Goal: Task Accomplishment & Management: Use online tool/utility

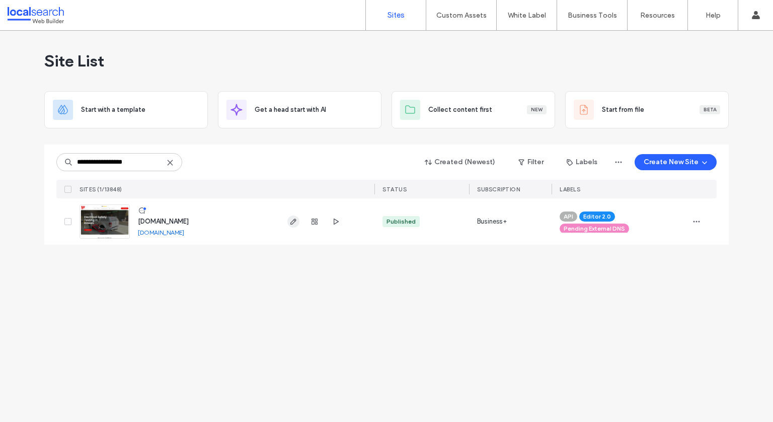
type input "**********"
click at [293, 217] on icon "button" at bounding box center [293, 221] width 8 height 8
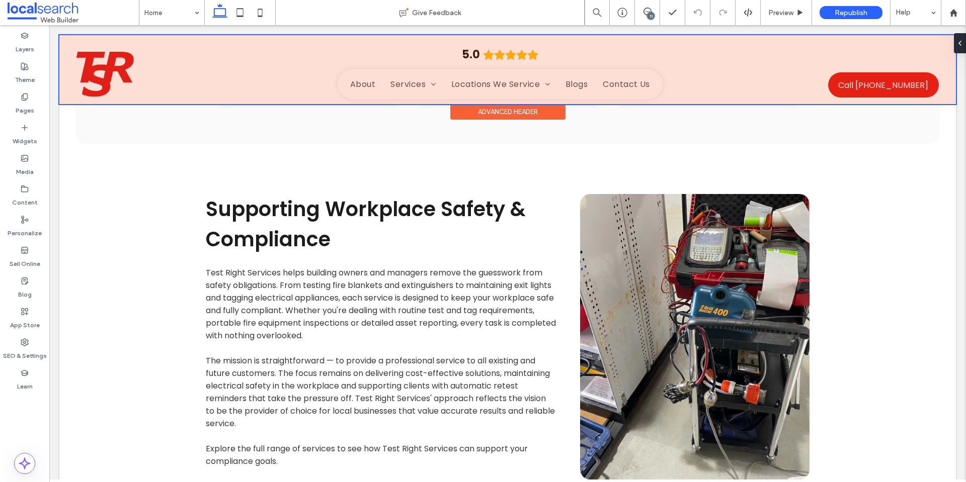
scroll to position [1358, 0]
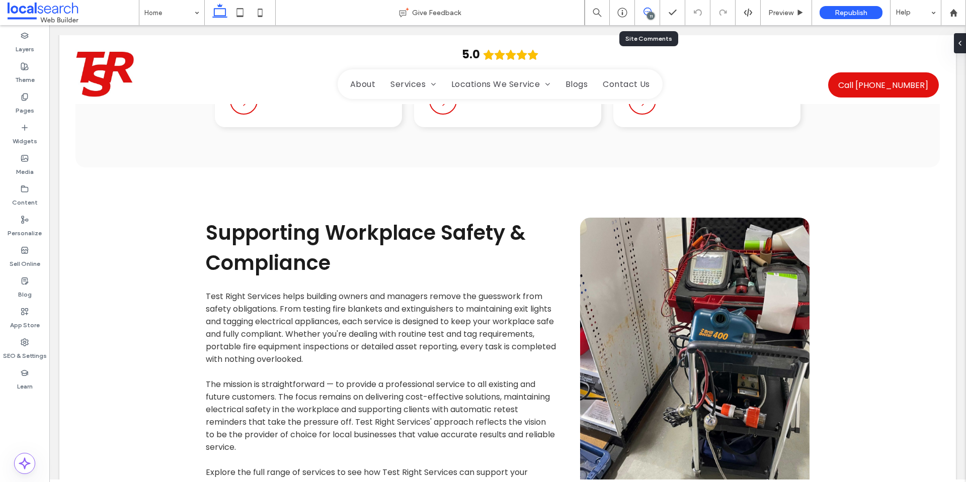
click at [649, 9] on use at bounding box center [647, 12] width 8 height 8
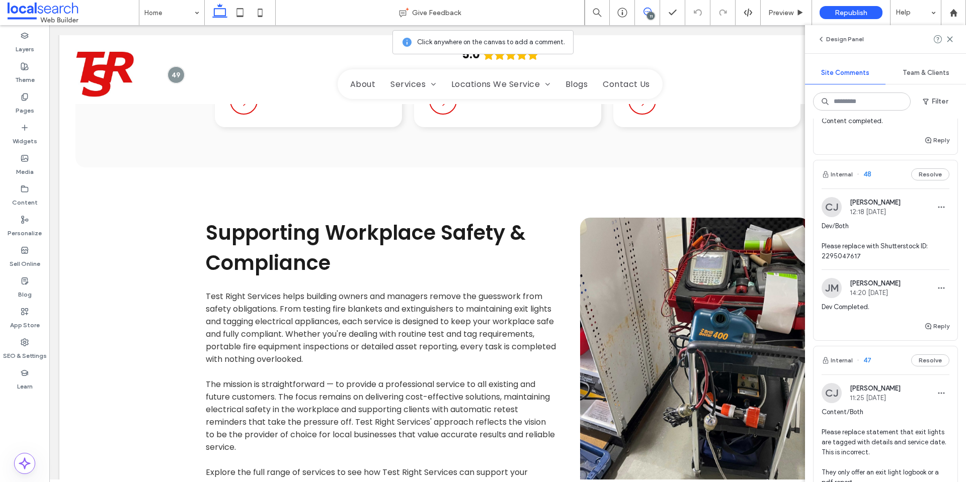
scroll to position [453, 0]
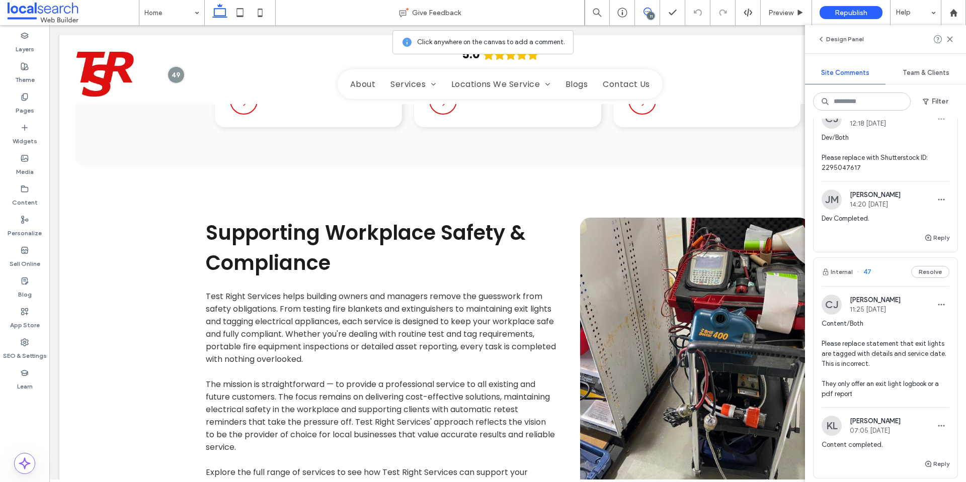
click at [772, 205] on div "CJ Cayde Juvakka 12:18 Oct 8 2025 Dev/Both Please replace with Shutterstock ID:…" at bounding box center [886, 166] width 144 height 132
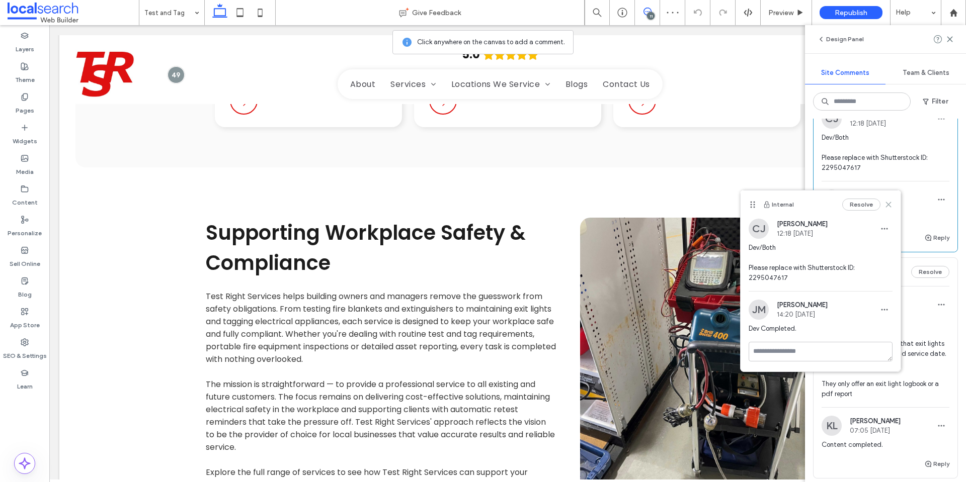
click at [772, 208] on icon at bounding box center [888, 205] width 8 height 8
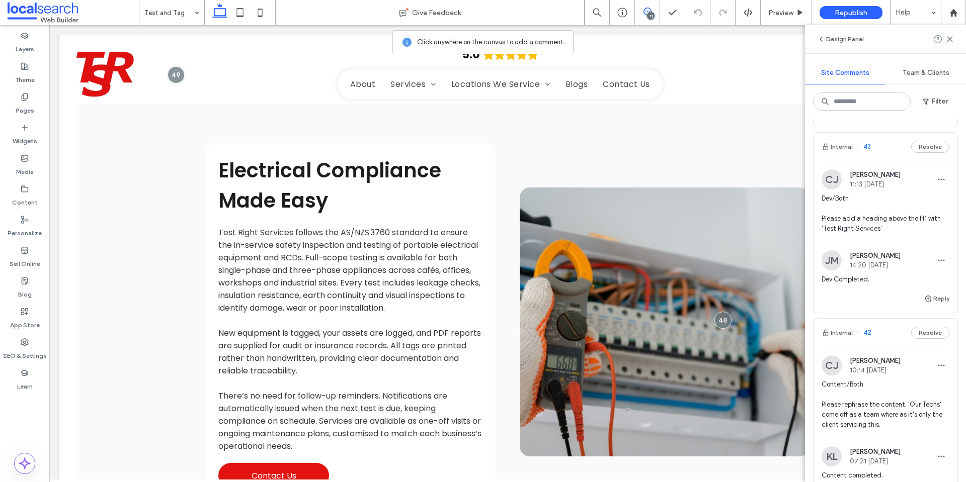
scroll to position [1459, 0]
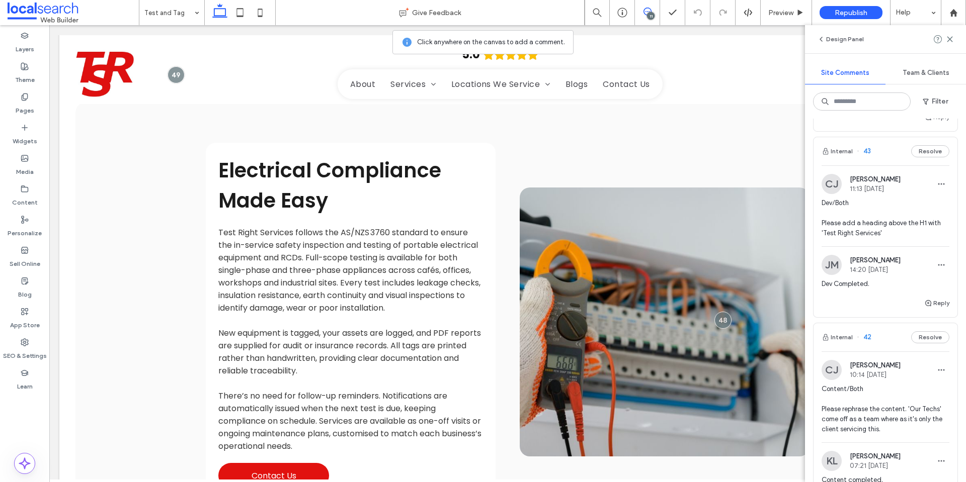
click at [772, 231] on span "Dev/Both Please add a heading above the H1 with 'Test Right Services'" at bounding box center [886, 218] width 128 height 40
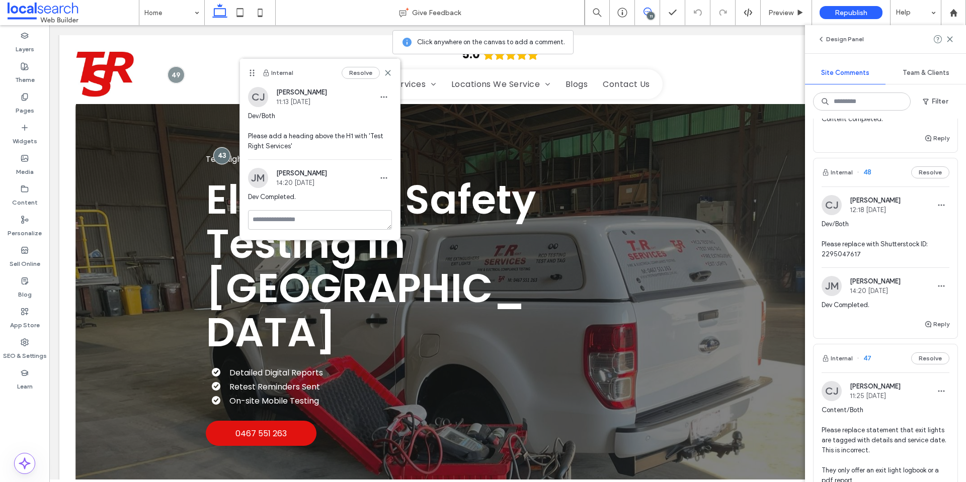
scroll to position [357, 0]
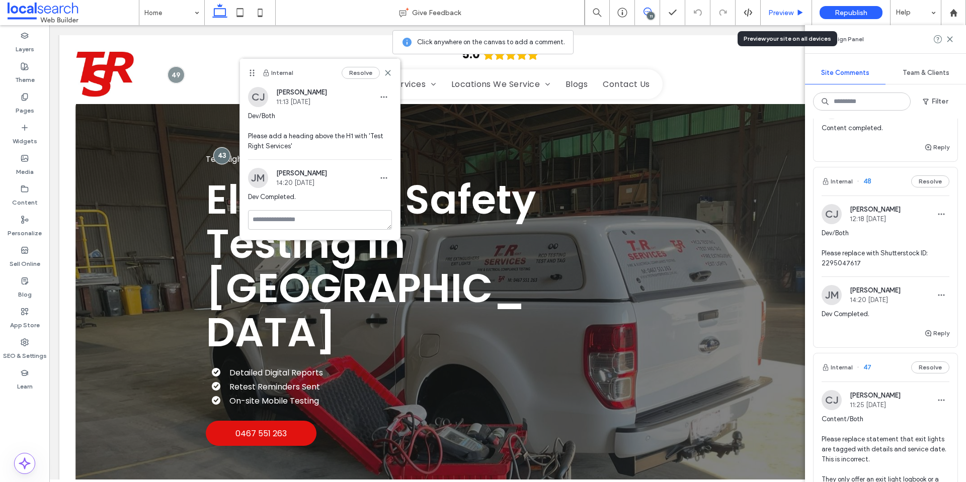
click at [772, 9] on span "Preview" at bounding box center [780, 13] width 25 height 9
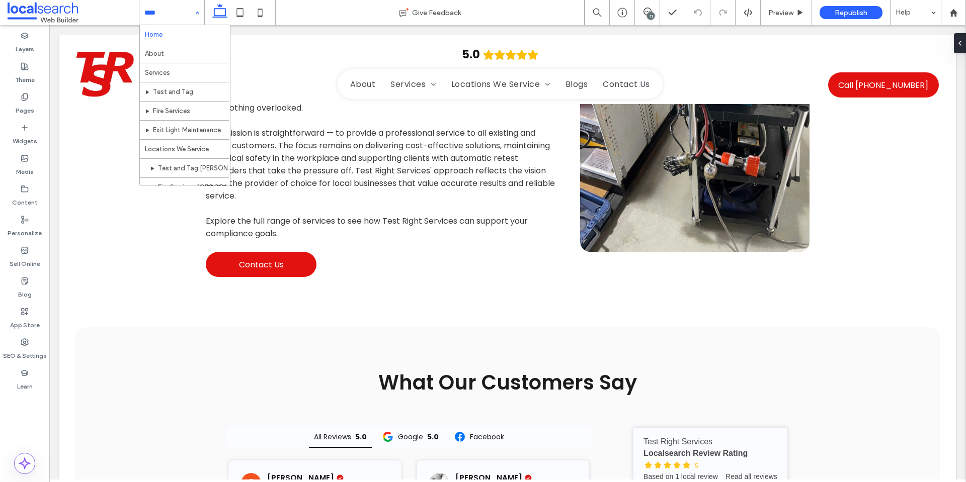
click at [177, 19] on input at bounding box center [169, 12] width 50 height 25
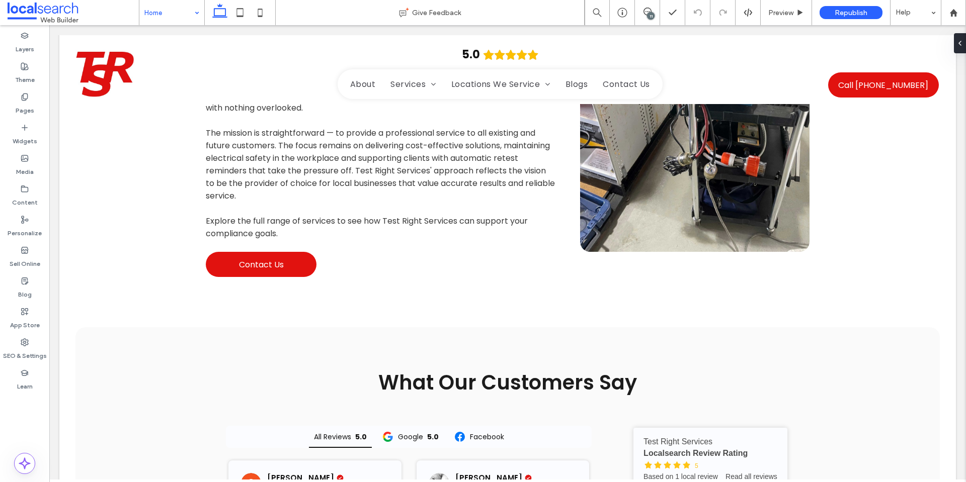
click at [190, 15] on div "Home" at bounding box center [171, 12] width 65 height 25
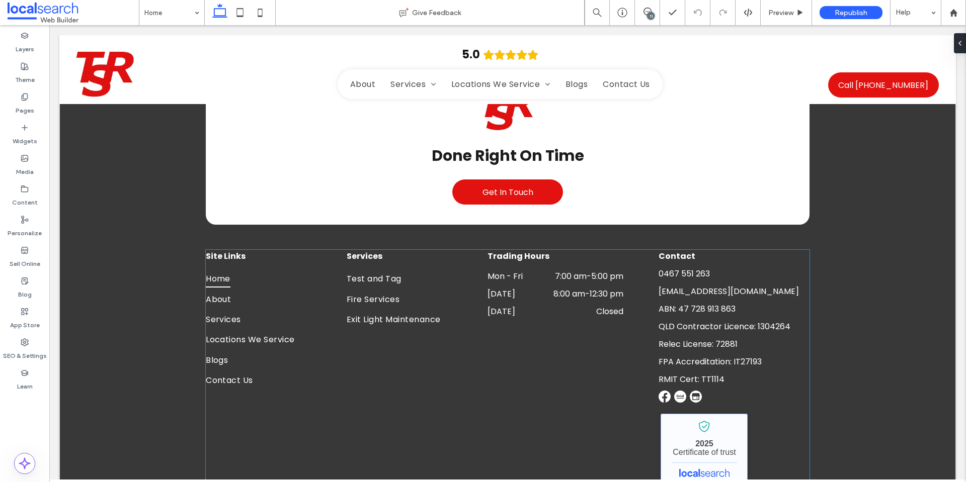
scroll to position [2735, 0]
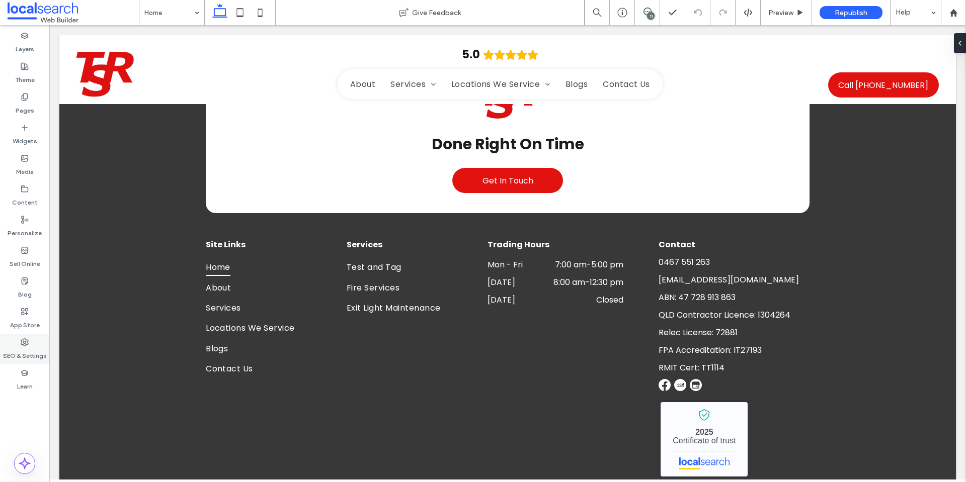
click at [32, 354] on label "SEO & Settings" at bounding box center [25, 354] width 44 height 14
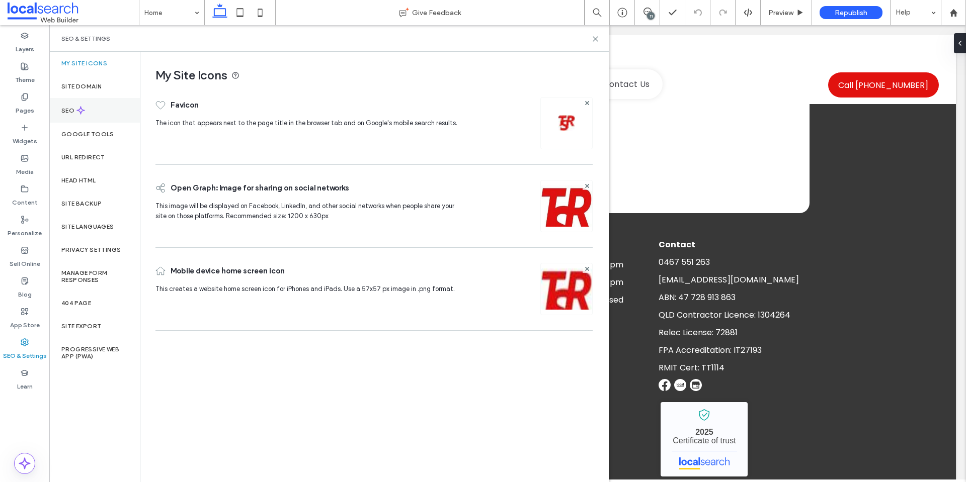
click at [90, 106] on div "SEO" at bounding box center [94, 110] width 91 height 25
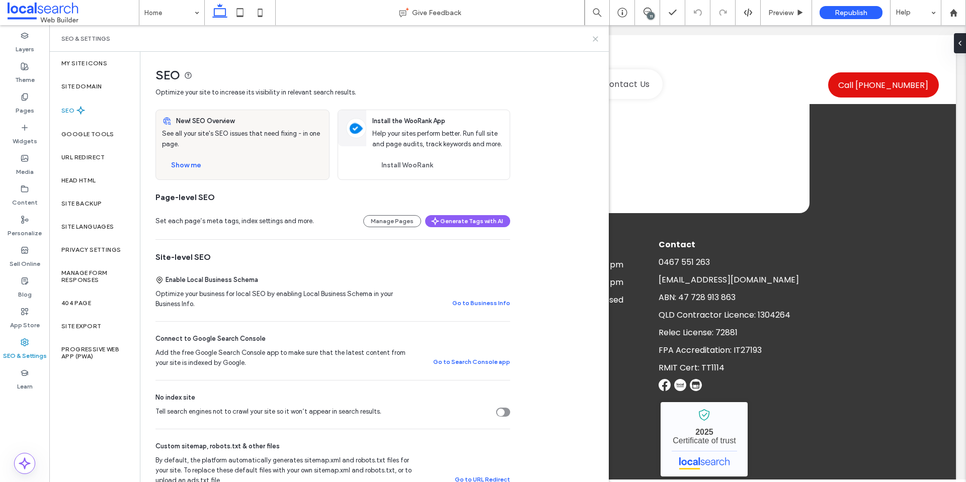
click at [597, 39] on icon at bounding box center [596, 39] width 8 height 8
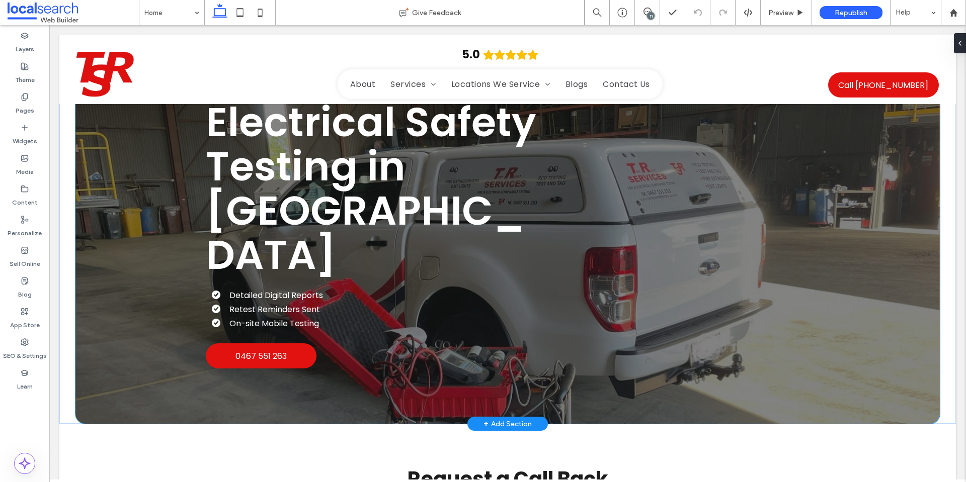
scroll to position [0, 0]
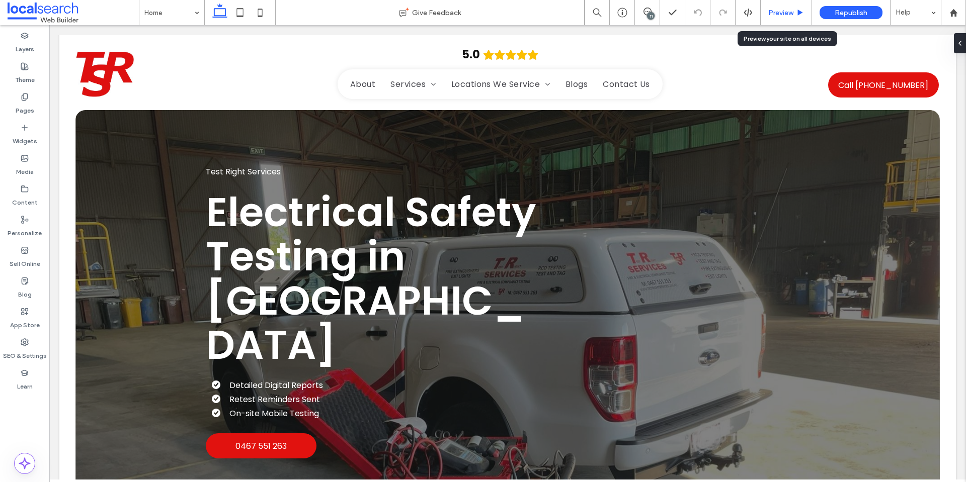
click at [788, 10] on span "Preview" at bounding box center [780, 13] width 25 height 9
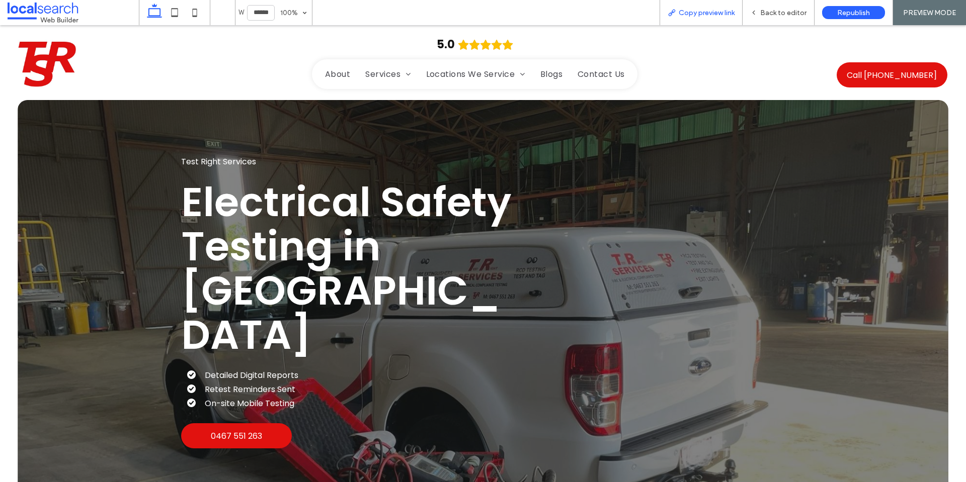
click at [730, 16] on span "Copy preview link" at bounding box center [707, 13] width 56 height 9
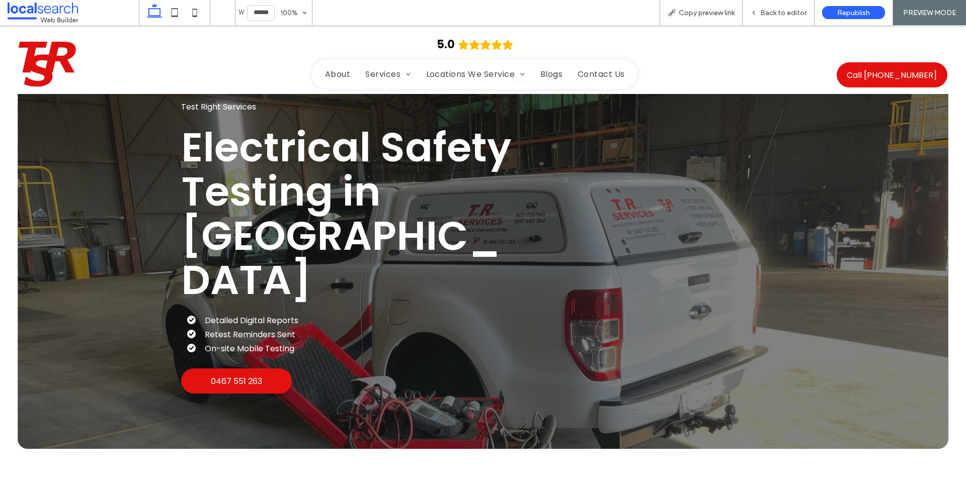
scroll to position [151, 0]
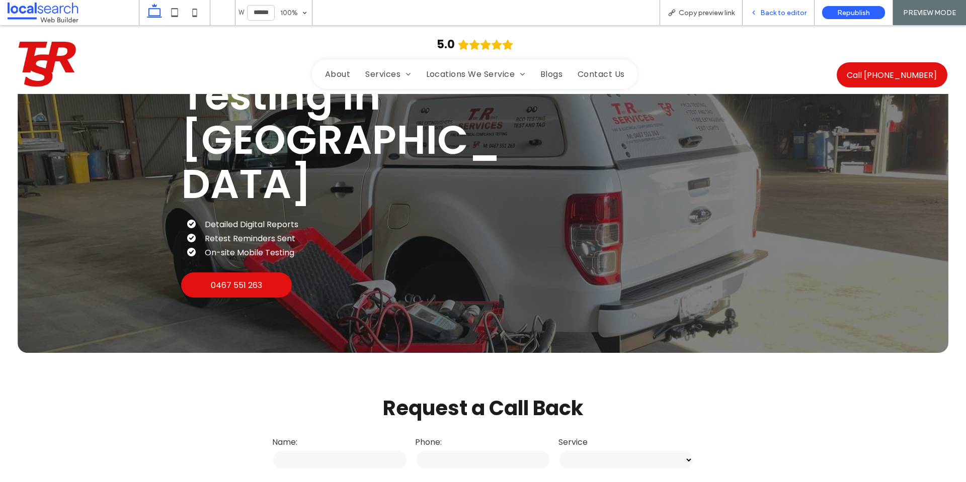
click at [784, 13] on span "Back to editor" at bounding box center [783, 13] width 46 height 9
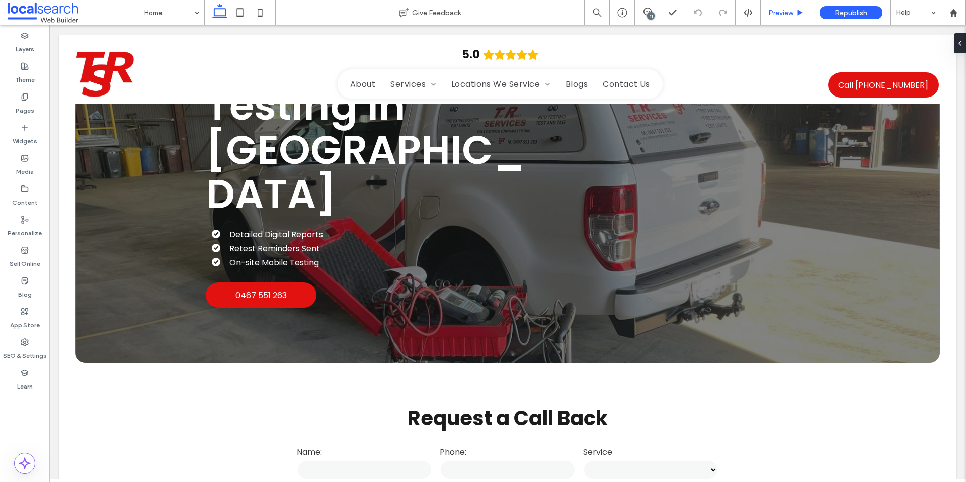
scroll to position [161, 0]
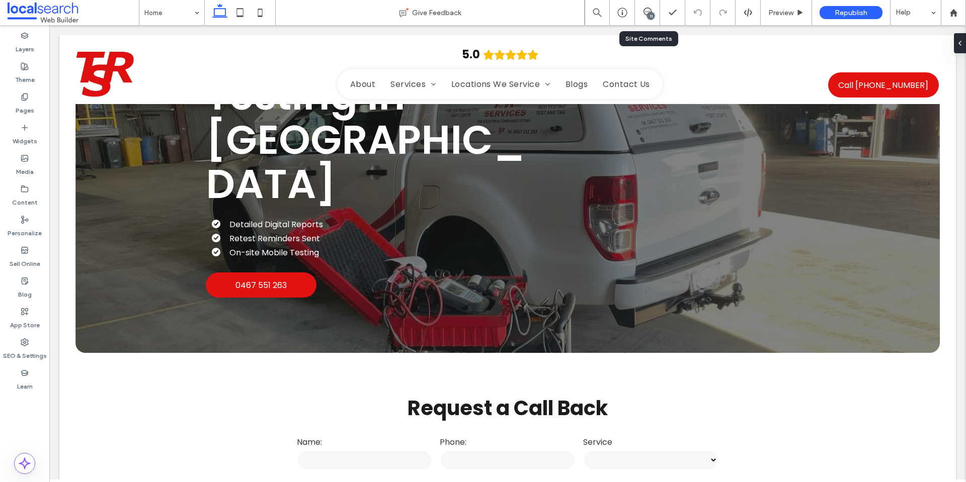
click at [654, 13] on div "11" at bounding box center [651, 16] width 8 height 8
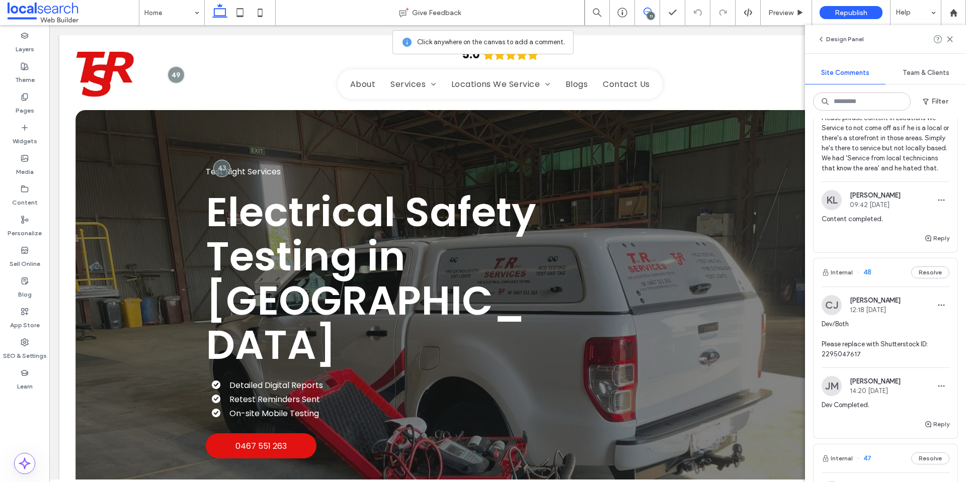
scroll to position [402, 0]
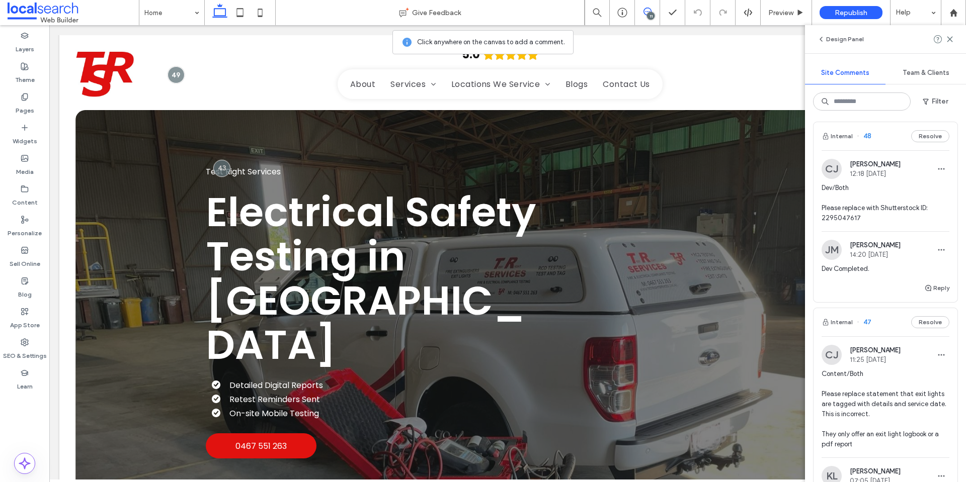
click at [906, 220] on span "Dev/Both Please replace with Shutterstock ID: 2295047617" at bounding box center [886, 203] width 128 height 40
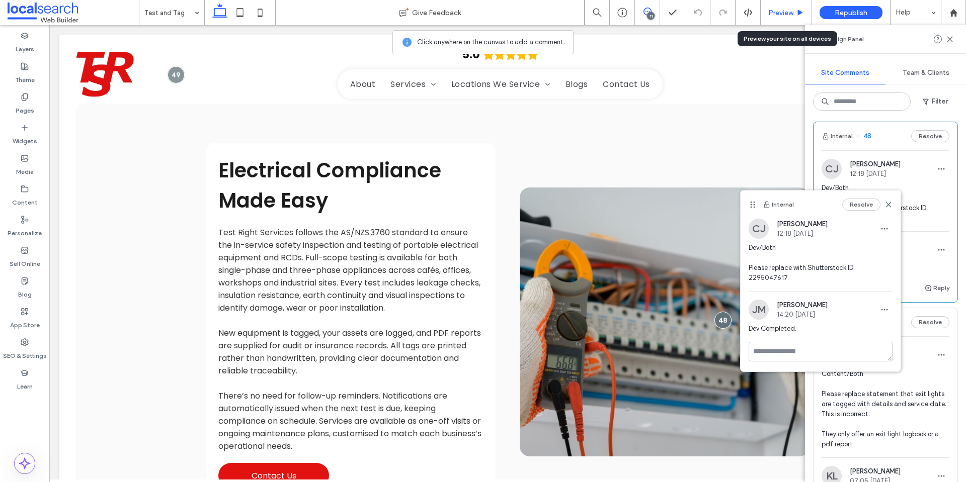
click at [773, 12] on span "Preview" at bounding box center [780, 13] width 25 height 9
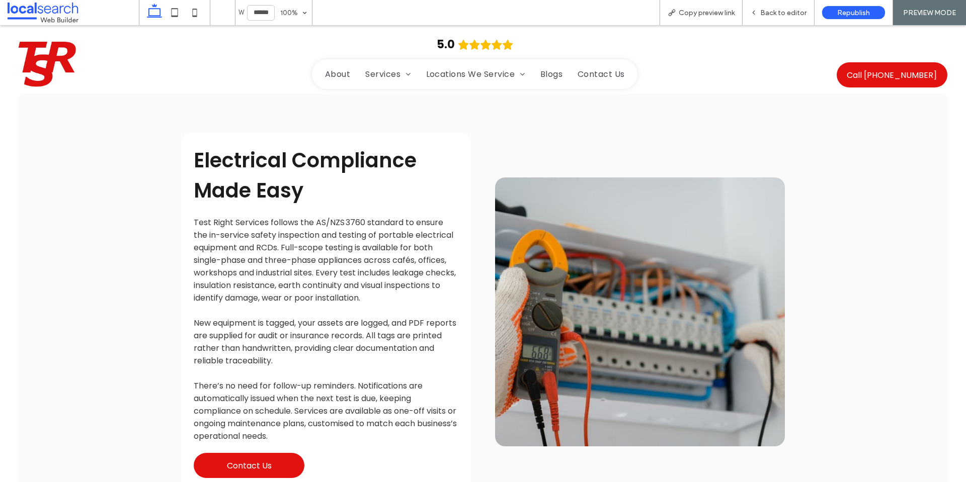
scroll to position [843, 0]
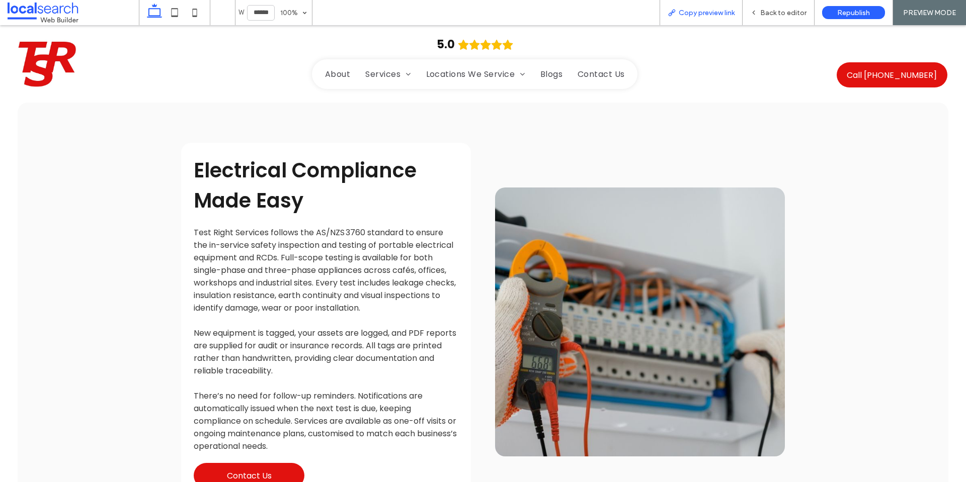
click at [680, 9] on span "Copy preview link" at bounding box center [707, 13] width 56 height 9
click at [767, 9] on span "Back to editor" at bounding box center [783, 13] width 46 height 9
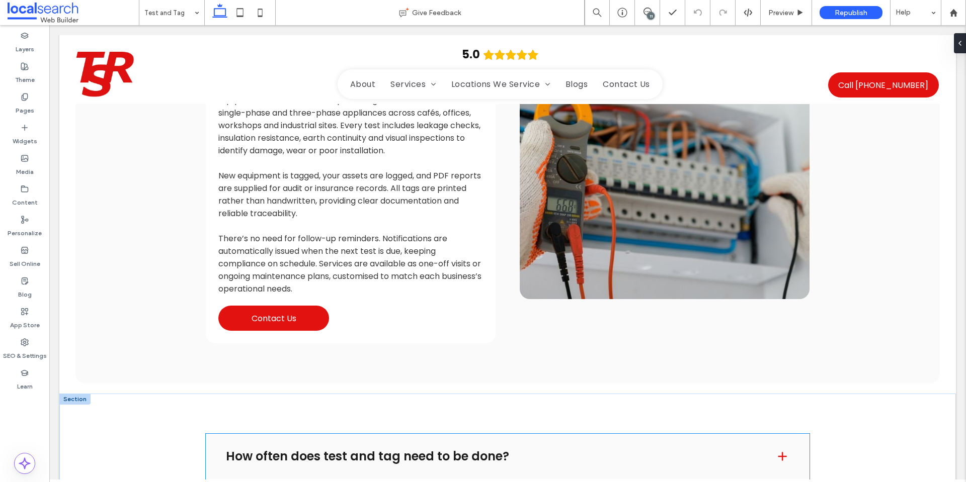
scroll to position [1256, 0]
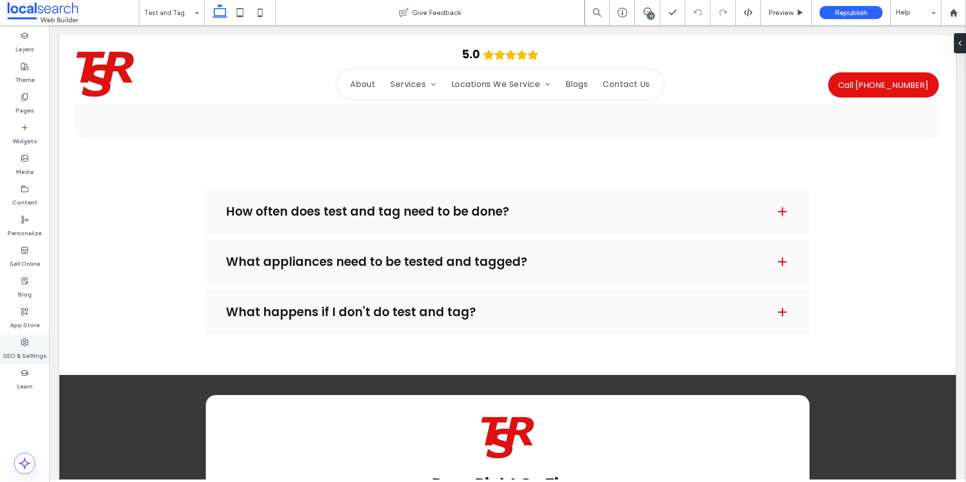
click at [28, 337] on div "SEO & Settings" at bounding box center [24, 349] width 49 height 31
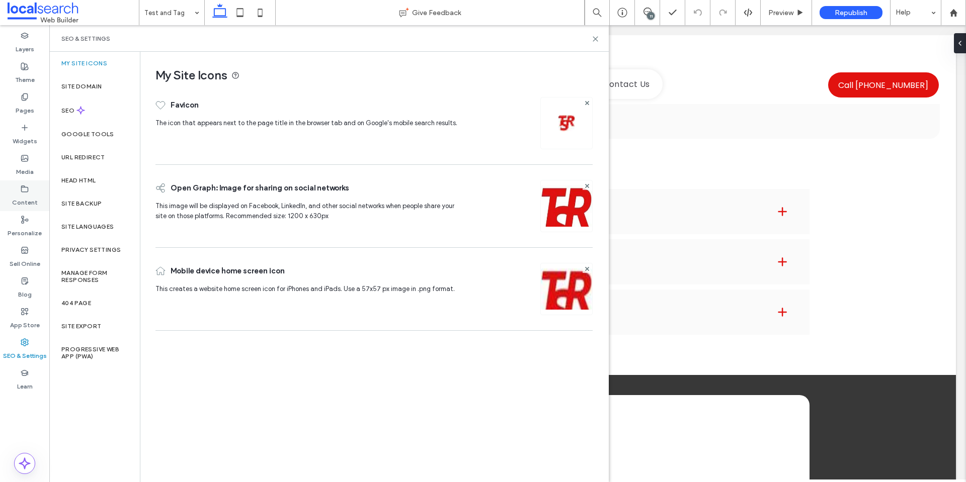
click at [25, 193] on label "Content" at bounding box center [25, 200] width 26 height 14
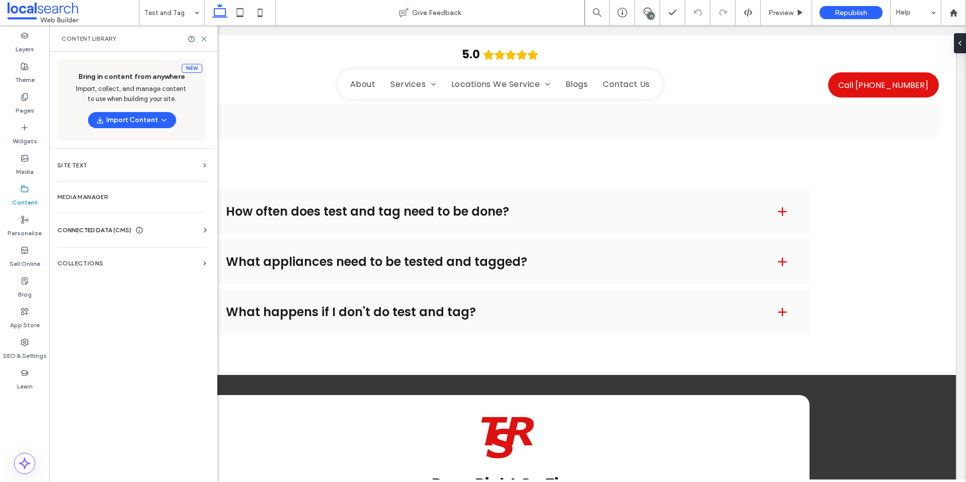
click at [101, 197] on label "Media Manager" at bounding box center [131, 197] width 149 height 7
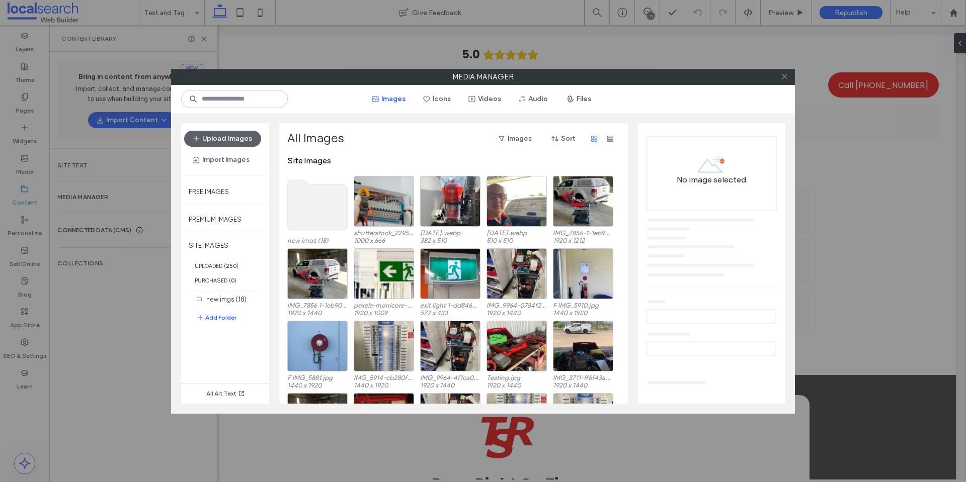
click at [783, 72] on span at bounding box center [785, 76] width 8 height 15
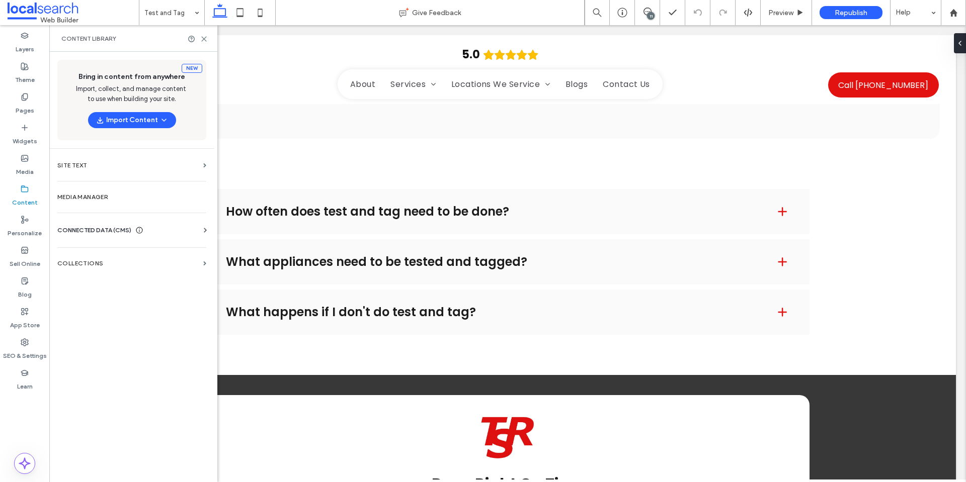
click at [143, 234] on icon at bounding box center [139, 230] width 8 height 8
click at [127, 258] on label "Business Info" at bounding box center [133, 255] width 137 height 7
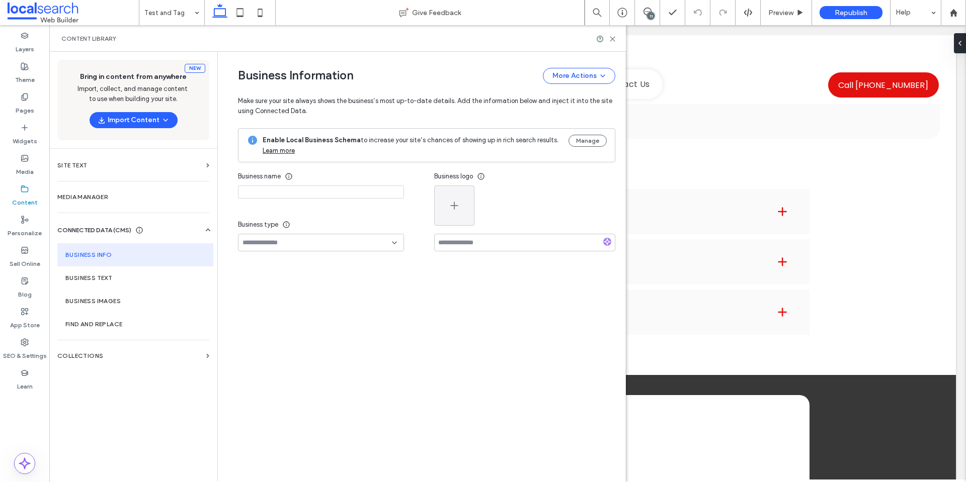
type input "**********"
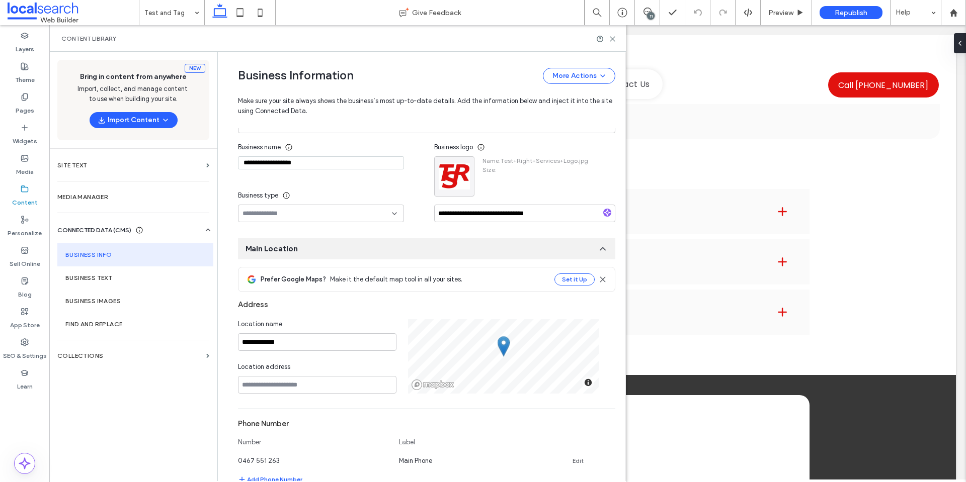
scroll to position [0, 0]
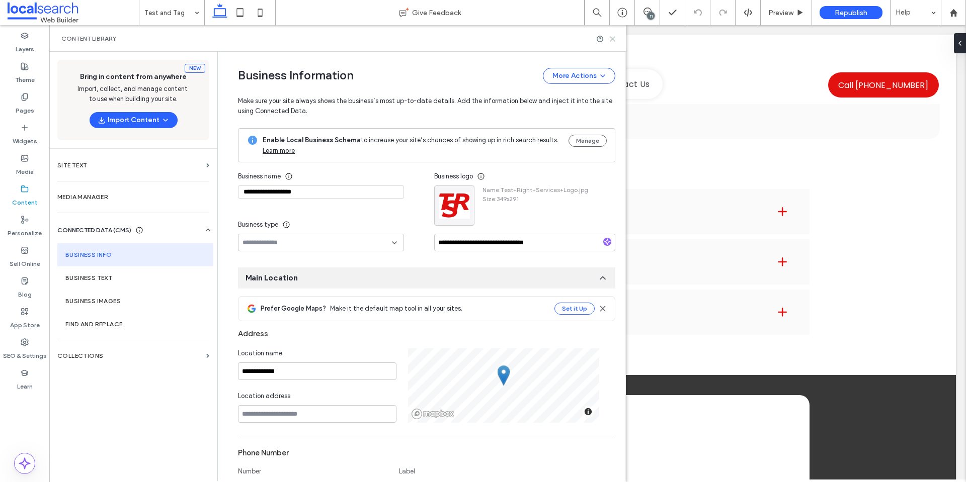
drag, startPoint x: 615, startPoint y: 37, endPoint x: 560, endPoint y: 25, distance: 56.8
click at [615, 37] on icon at bounding box center [613, 39] width 8 height 8
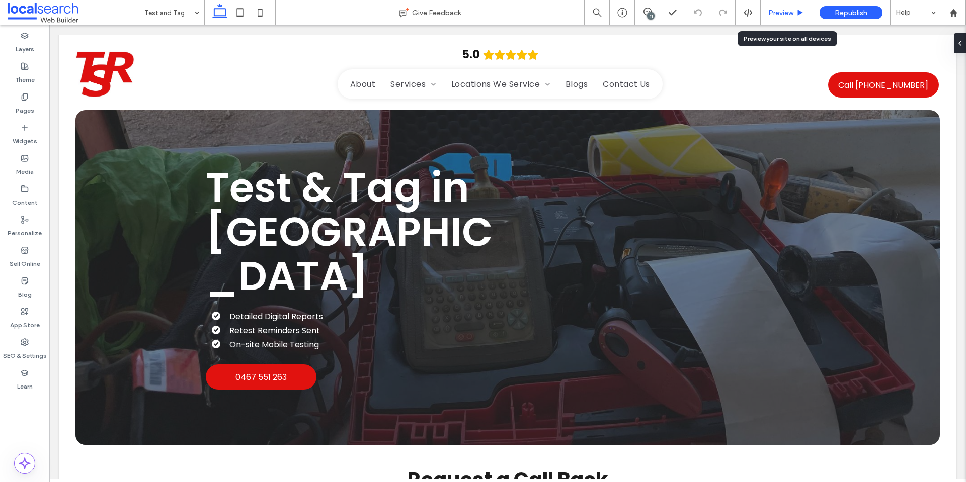
click at [781, 11] on span "Preview" at bounding box center [780, 13] width 25 height 9
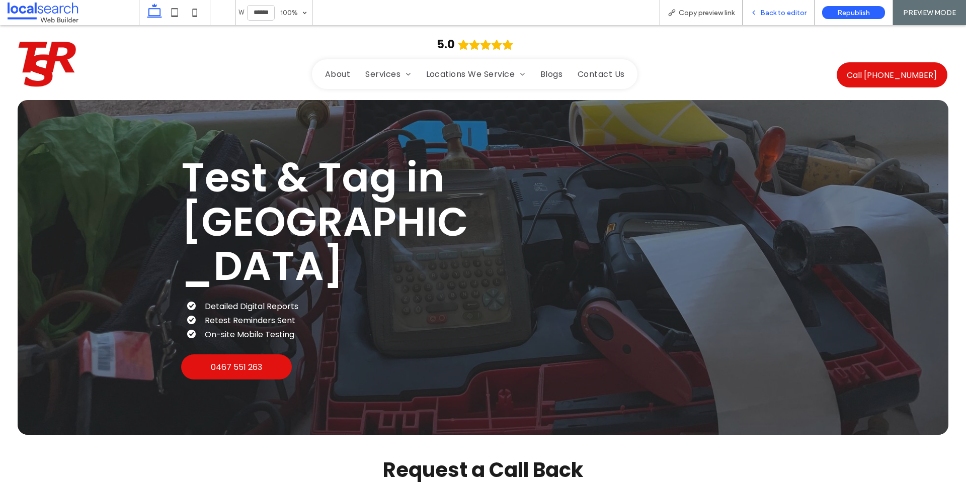
click at [784, 14] on span "Back to editor" at bounding box center [783, 13] width 46 height 9
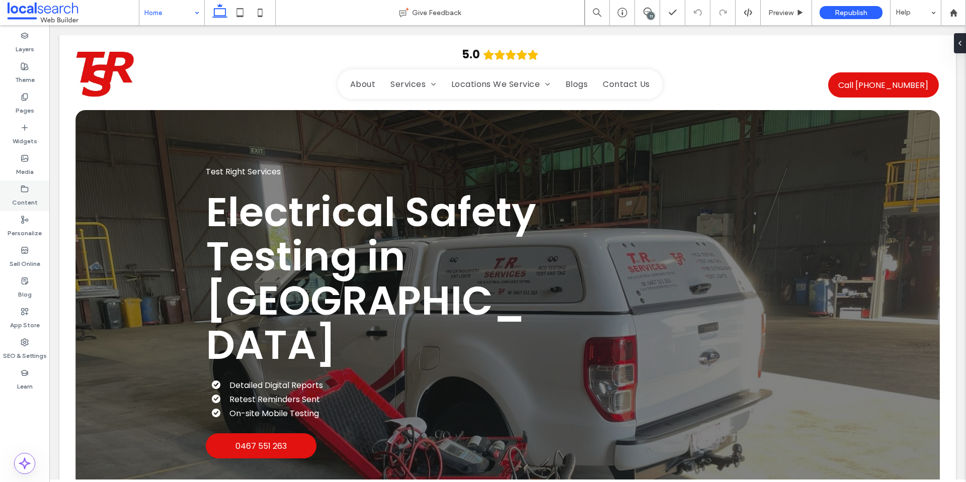
click at [32, 197] on label "Content" at bounding box center [25, 200] width 26 height 14
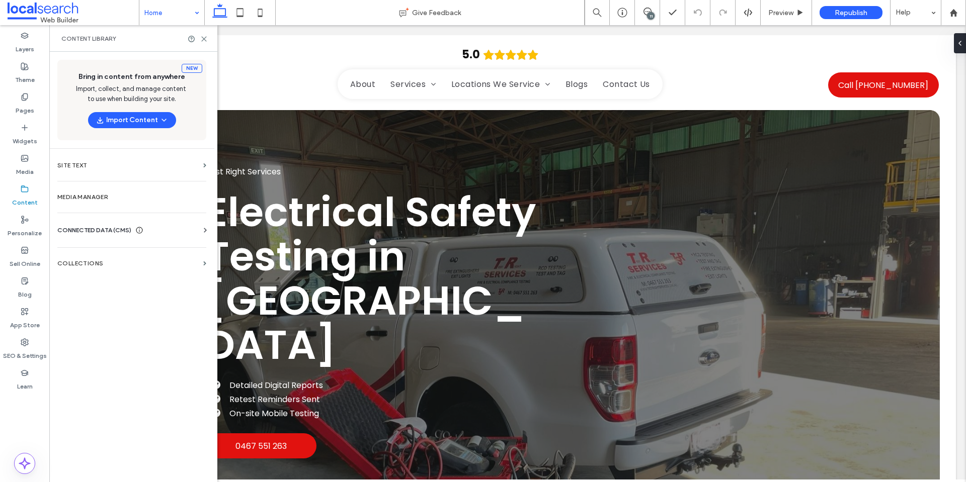
click at [110, 223] on div "CONNECTED DATA (CMS) Business Info Business Text Business Images Find and Repla…" at bounding box center [131, 230] width 165 height 26
click at [124, 229] on span "CONNECTED DATA (CMS)" at bounding box center [94, 230] width 74 height 10
click at [137, 249] on section "Business Info" at bounding box center [133, 254] width 153 height 23
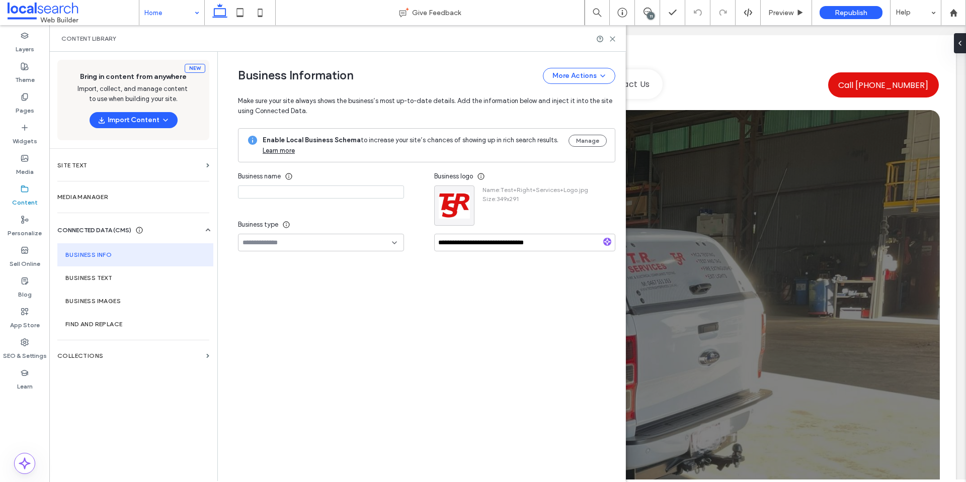
type input "**********"
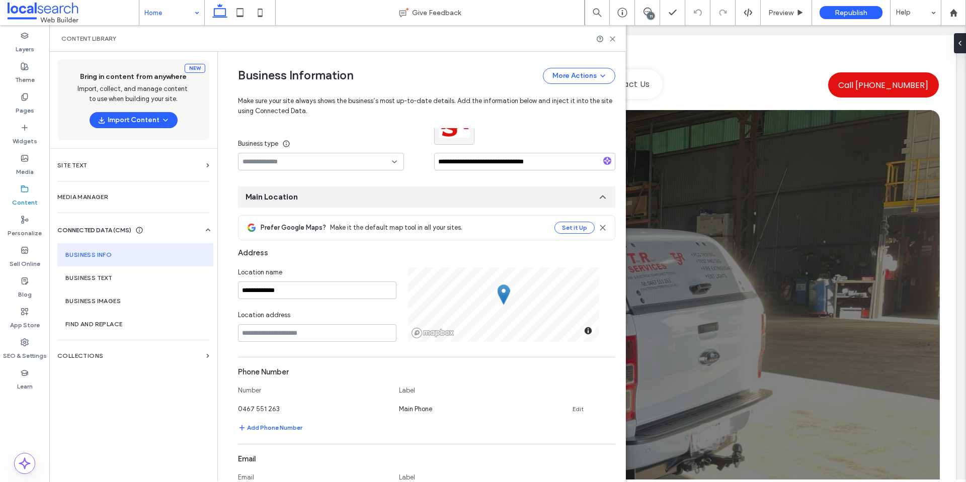
scroll to position [93, 0]
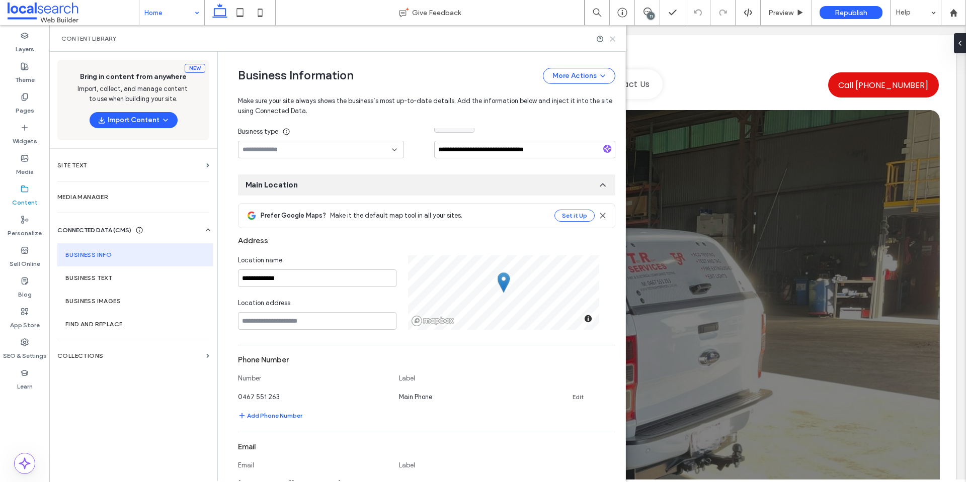
click at [612, 39] on use at bounding box center [612, 39] width 5 height 5
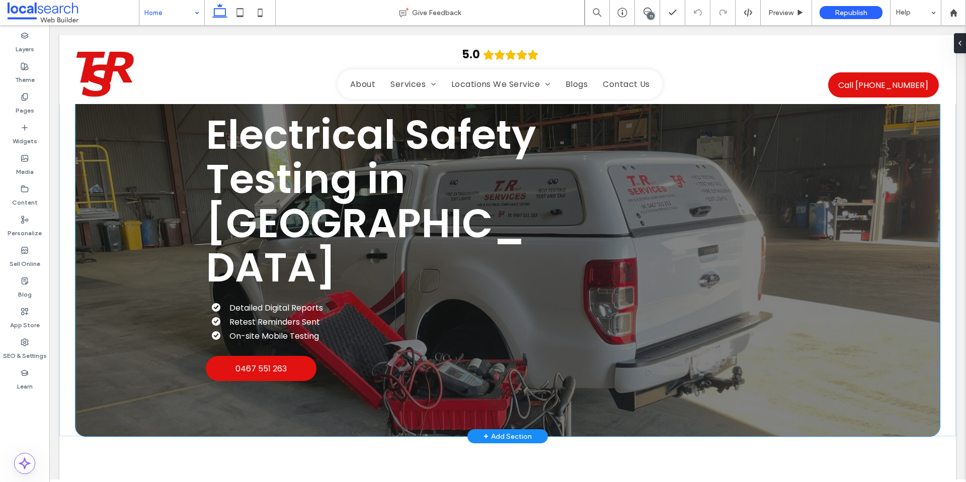
scroll to position [0, 0]
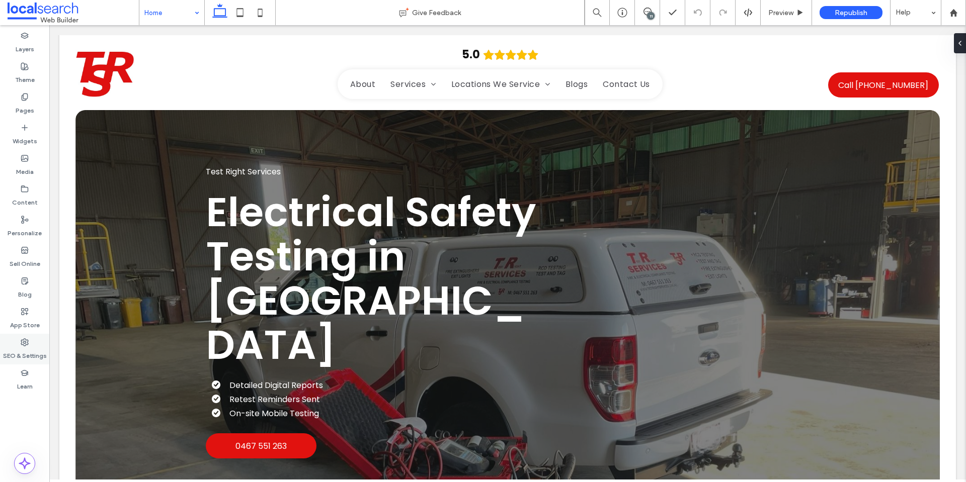
click at [34, 350] on label "SEO & Settings" at bounding box center [25, 354] width 44 height 14
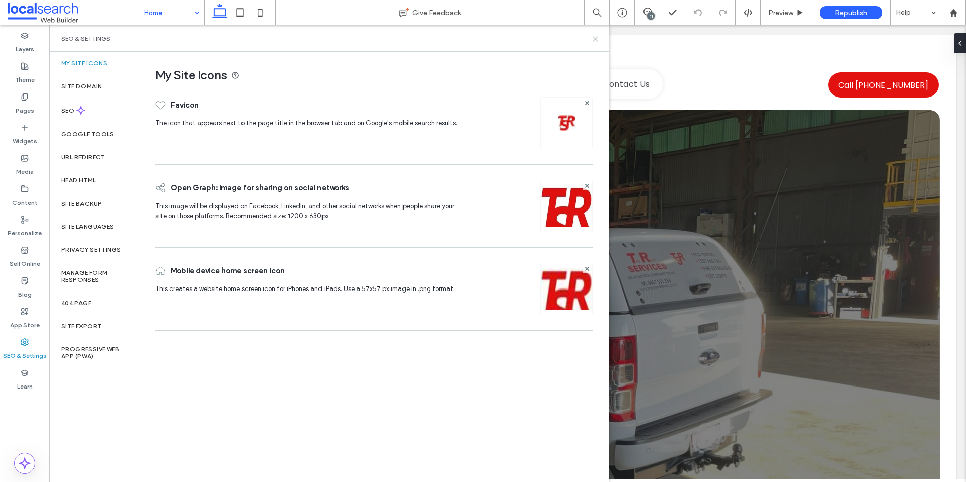
click at [592, 36] on icon at bounding box center [596, 39] width 8 height 8
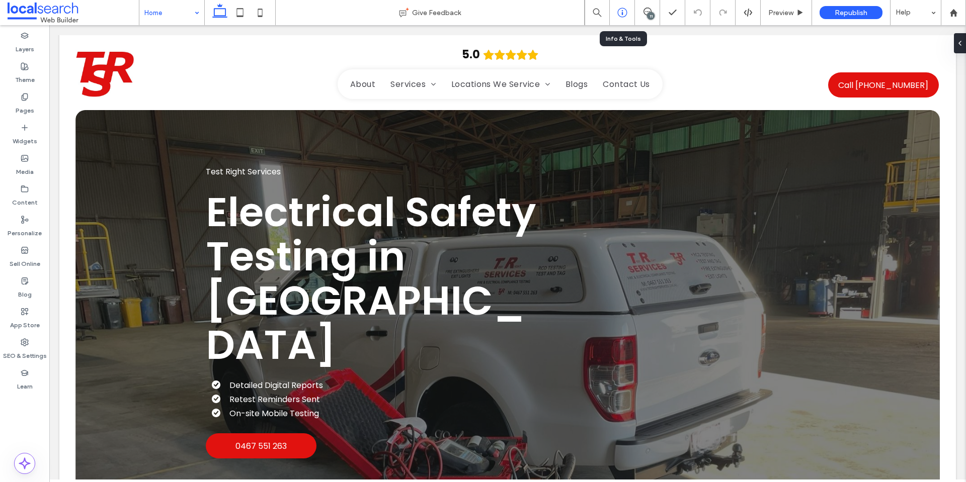
click at [629, 16] on div at bounding box center [622, 13] width 25 height 10
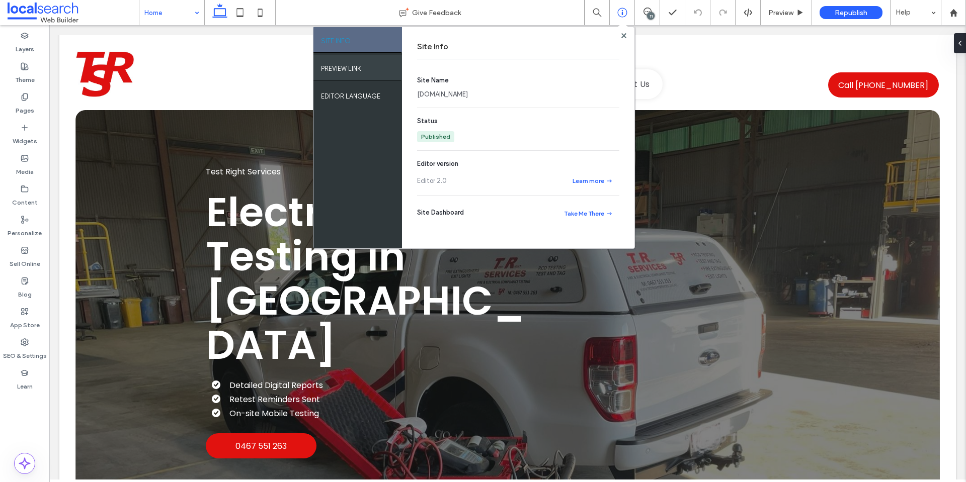
click at [358, 71] on label "PREVIEW LINK" at bounding box center [341, 66] width 40 height 13
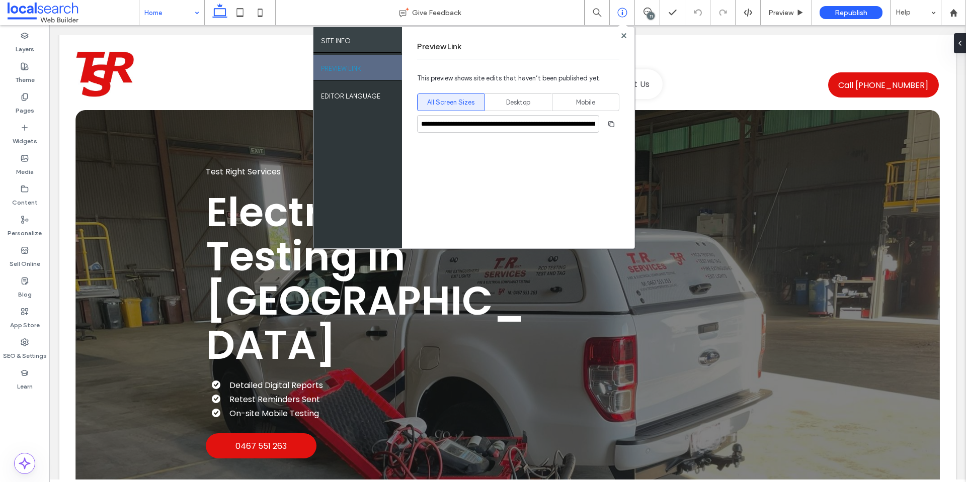
click at [363, 42] on div "SITE INFO" at bounding box center [357, 39] width 89 height 25
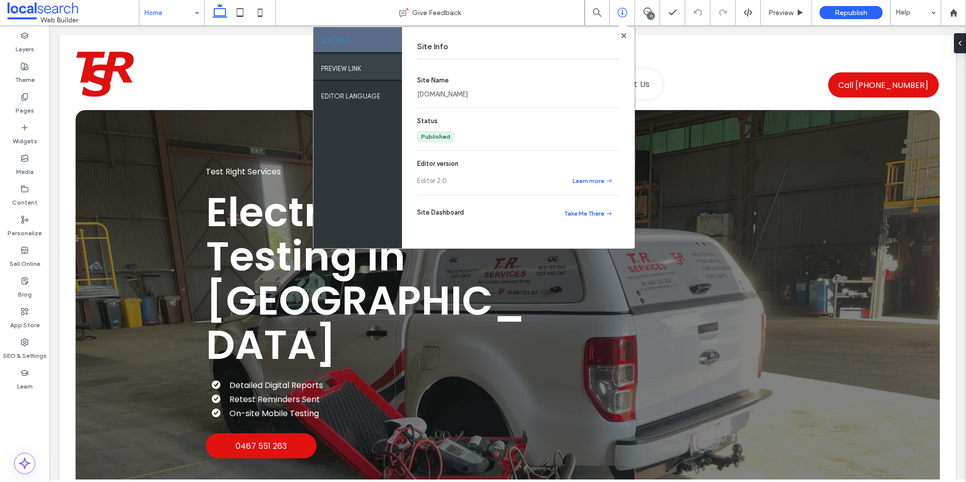
click at [355, 59] on div "PREVIEW LINK" at bounding box center [357, 67] width 89 height 25
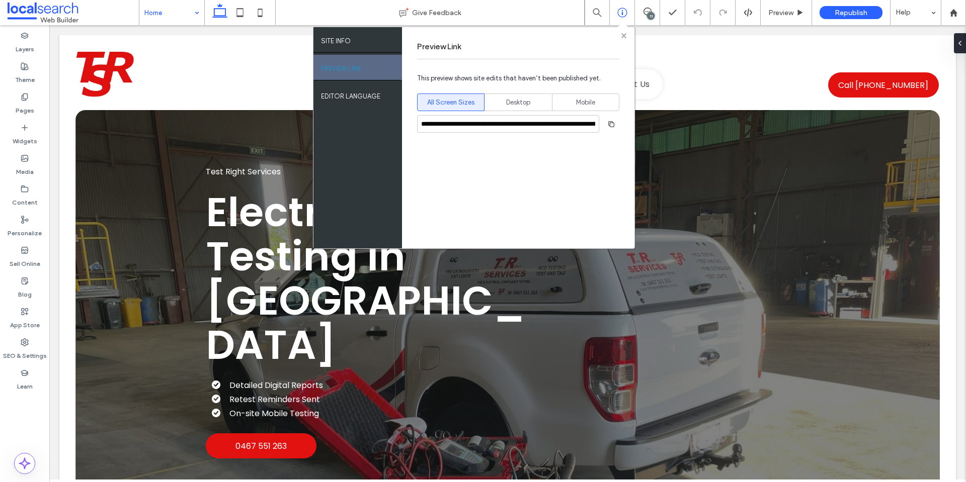
drag, startPoint x: 624, startPoint y: 35, endPoint x: 571, endPoint y: 15, distance: 56.8
click at [624, 35] on use at bounding box center [623, 35] width 5 height 5
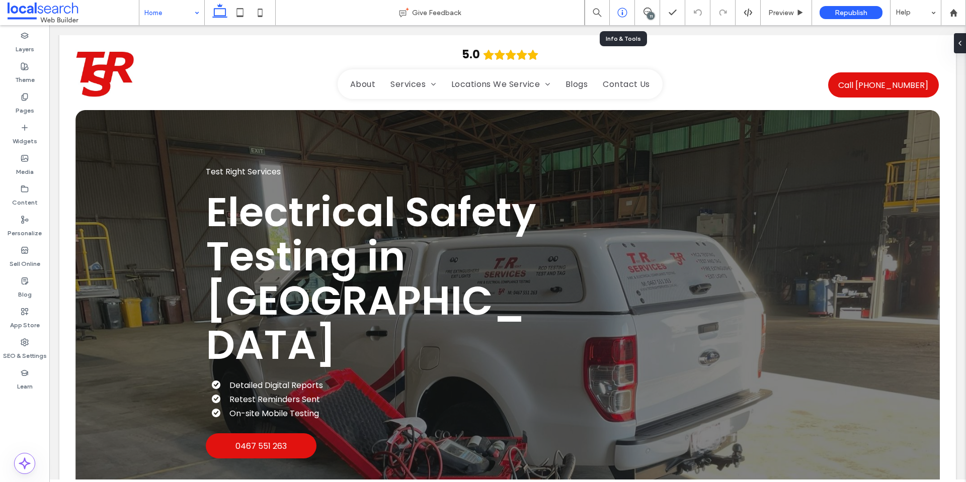
click at [624, 16] on icon at bounding box center [622, 13] width 10 height 10
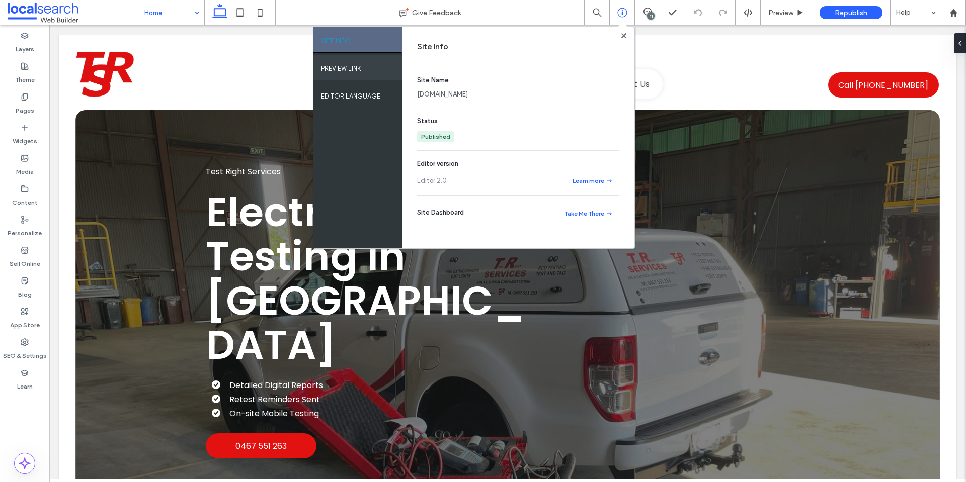
click at [340, 61] on label "PREVIEW LINK" at bounding box center [341, 66] width 40 height 13
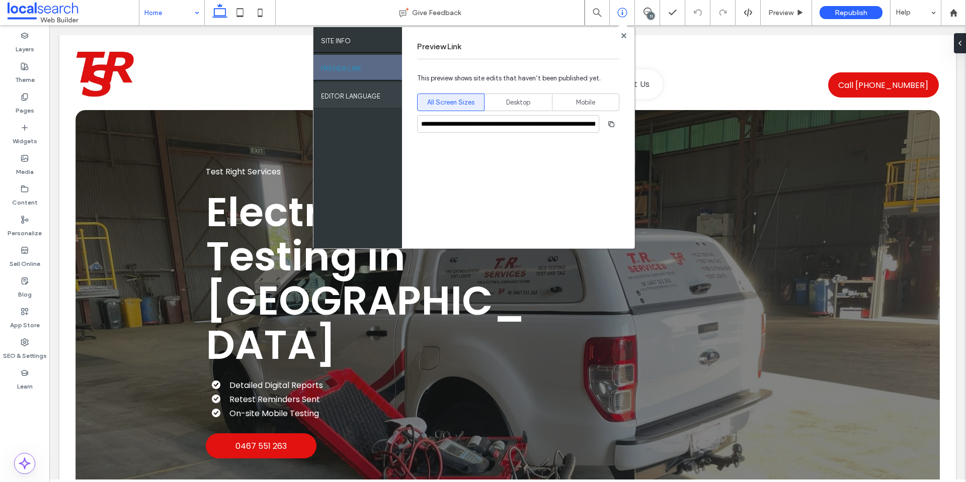
click at [342, 96] on label "EDITOR LANGUAGE" at bounding box center [350, 94] width 59 height 13
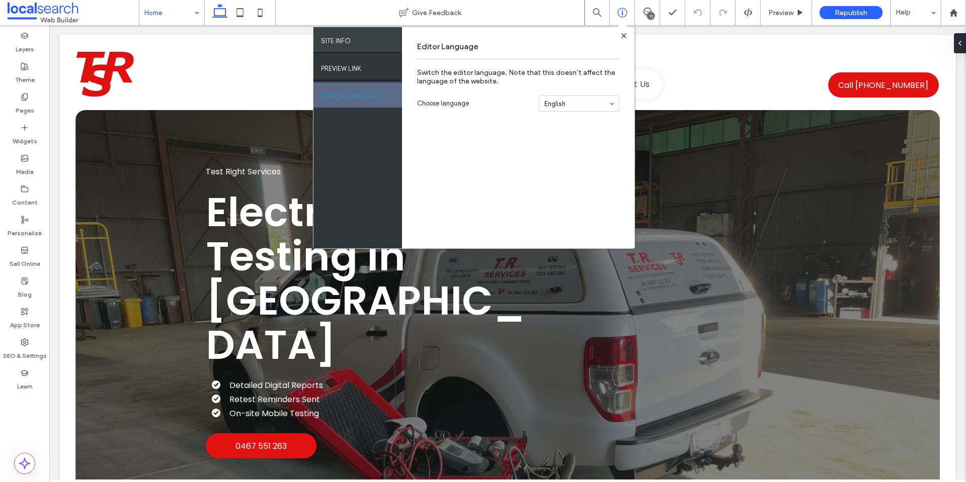
click at [351, 50] on div "SITE INFO" at bounding box center [357, 39] width 89 height 25
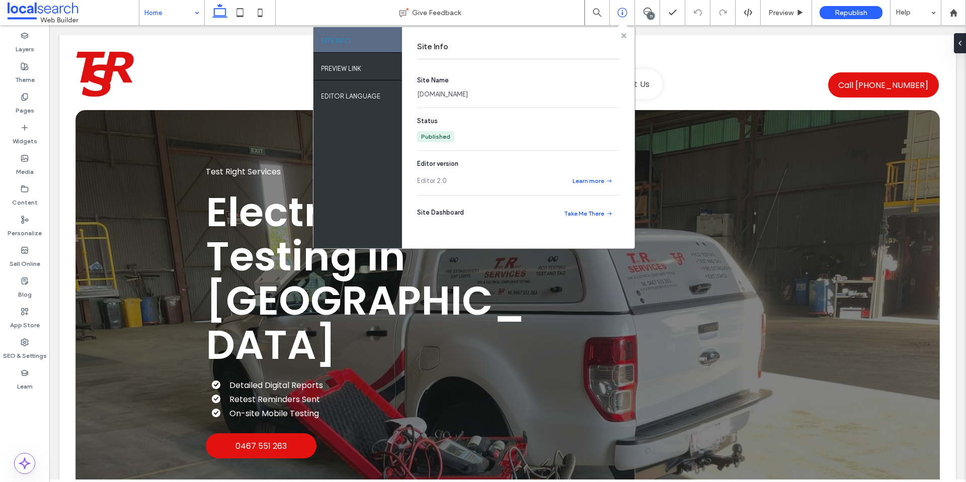
click at [625, 36] on icon at bounding box center [623, 35] width 5 height 5
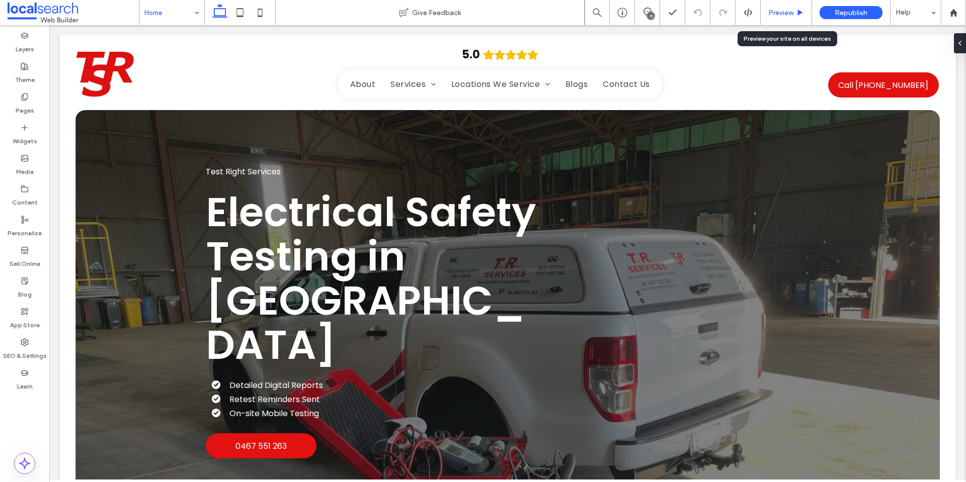
click at [764, 10] on div "Preview" at bounding box center [786, 13] width 51 height 9
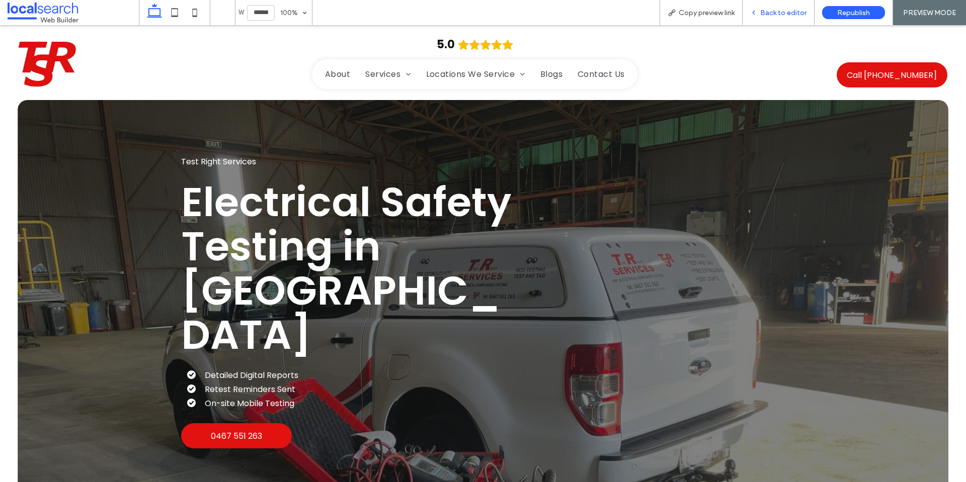
click at [779, 12] on span "Back to editor" at bounding box center [783, 13] width 46 height 9
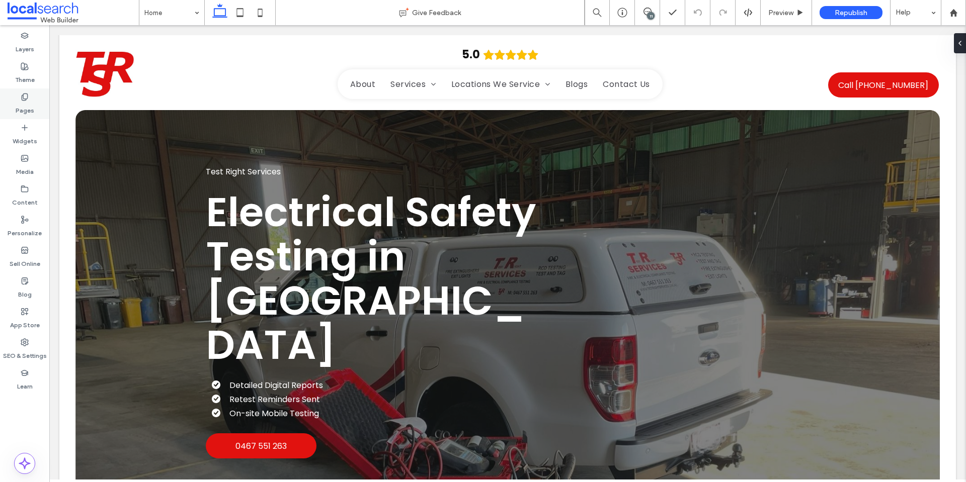
click at [23, 98] on icon at bounding box center [25, 97] width 8 height 8
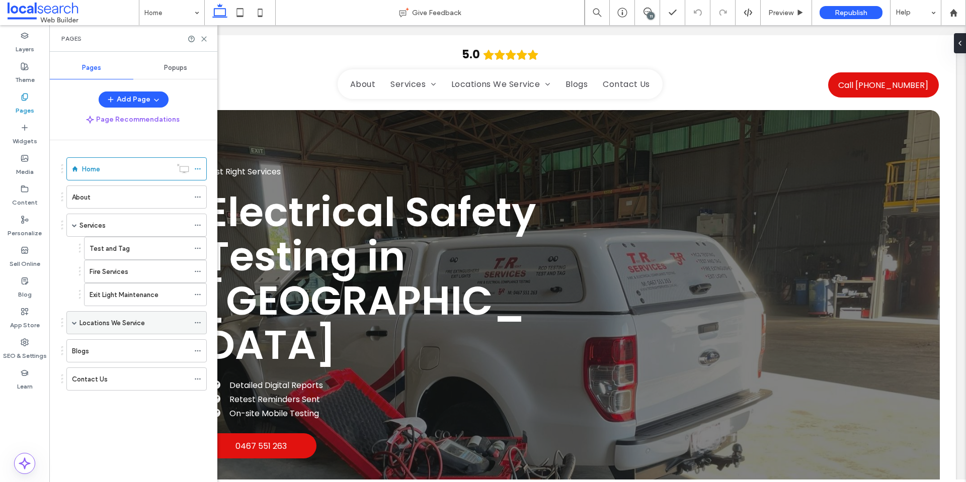
click at [73, 326] on span at bounding box center [74, 323] width 5 height 22
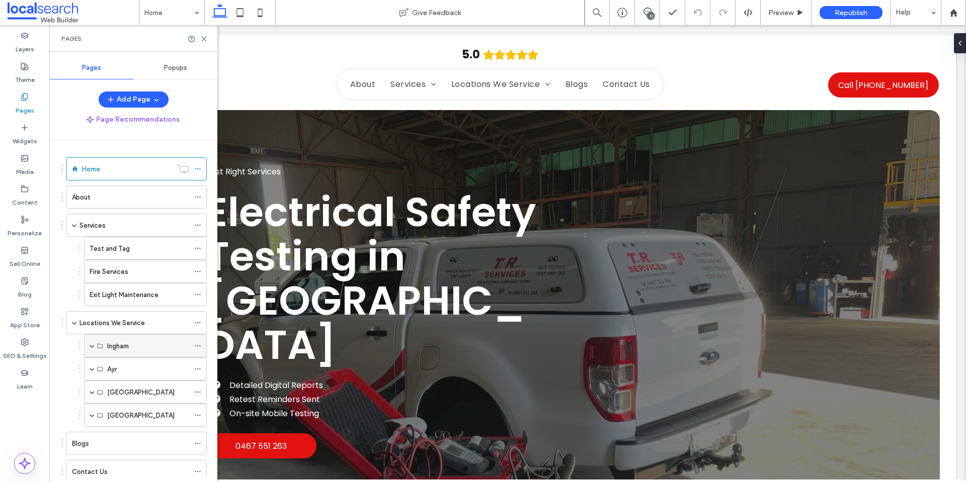
click at [93, 347] on span at bounding box center [92, 346] width 5 height 5
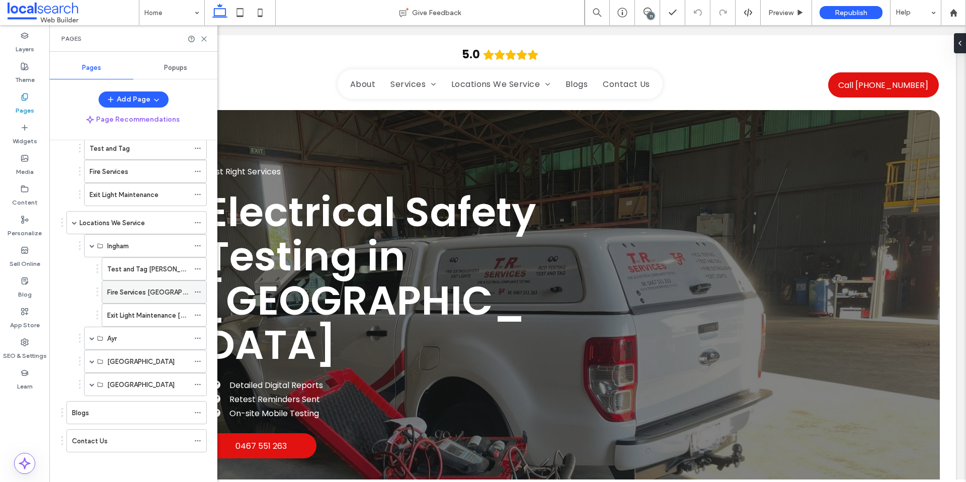
scroll to position [101, 0]
click at [89, 338] on div "Ayr" at bounding box center [145, 338] width 123 height 23
click at [92, 337] on span at bounding box center [92, 338] width 5 height 5
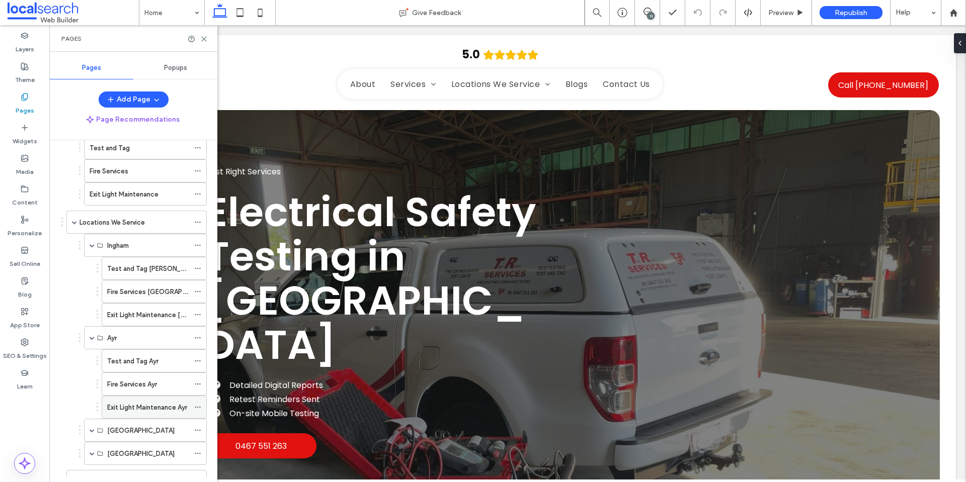
scroll to position [170, 0]
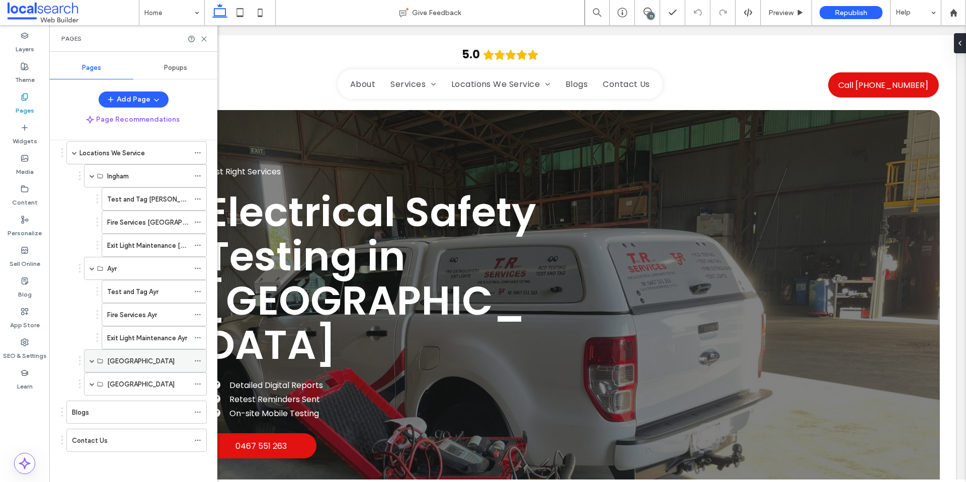
click at [95, 360] on div "Townsville" at bounding box center [145, 361] width 123 height 23
click at [93, 360] on span at bounding box center [92, 361] width 5 height 5
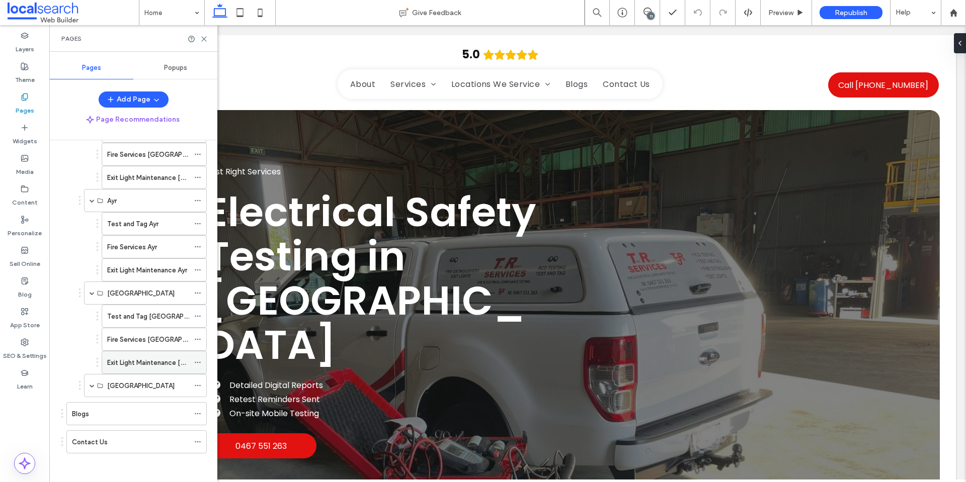
scroll to position [239, 0]
click at [93, 385] on span at bounding box center [92, 384] width 5 height 5
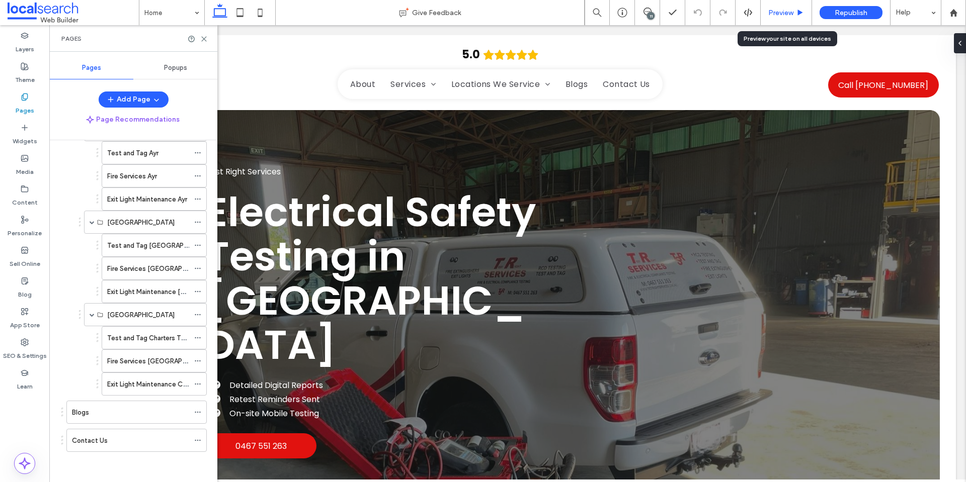
click at [781, 16] on span "Preview" at bounding box center [780, 13] width 25 height 9
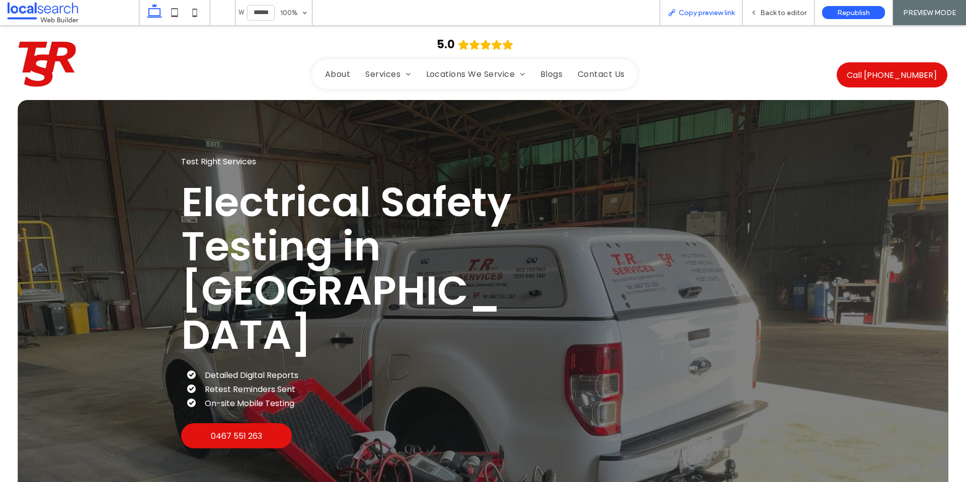
click at [685, 9] on span "Copy preview link" at bounding box center [707, 13] width 56 height 9
click at [764, 10] on span "Back to editor" at bounding box center [783, 13] width 46 height 9
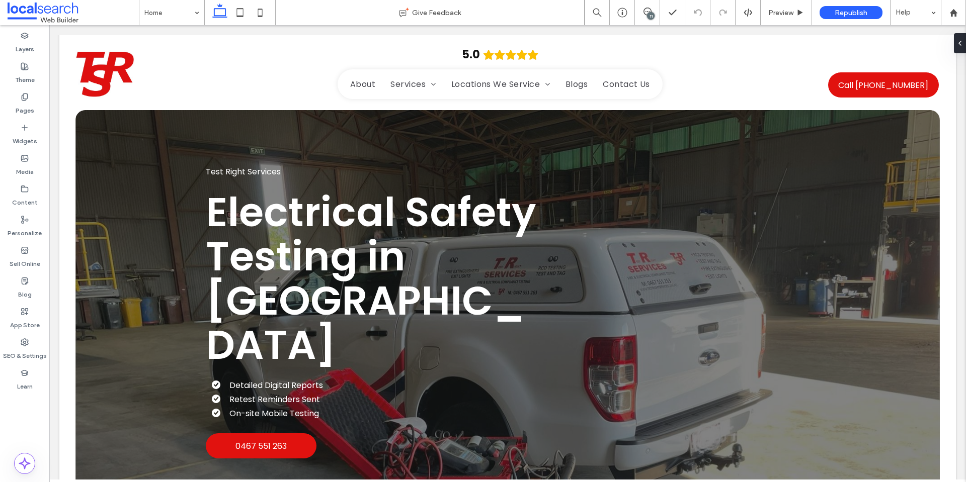
click at [649, 4] on div "11" at bounding box center [647, 12] width 25 height 25
click at [649, 10] on icon at bounding box center [647, 12] width 8 height 8
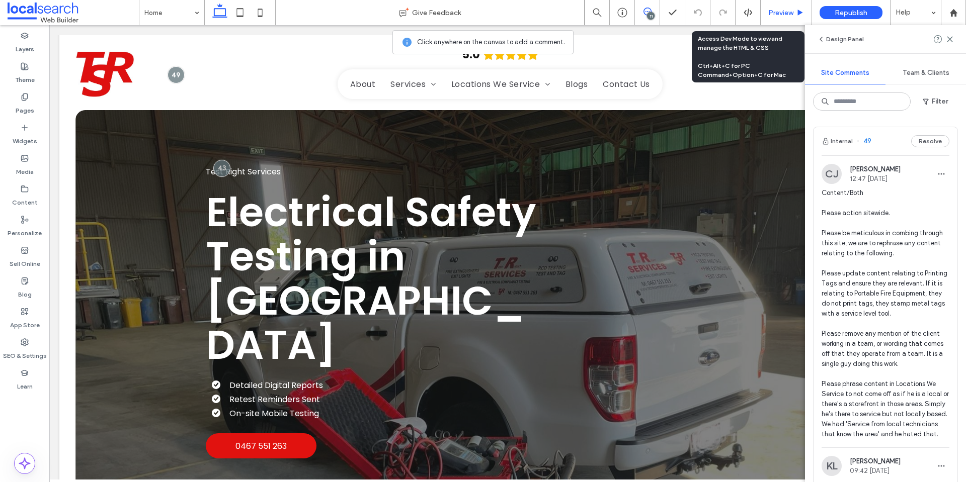
click at [771, 12] on span "Preview" at bounding box center [780, 13] width 25 height 9
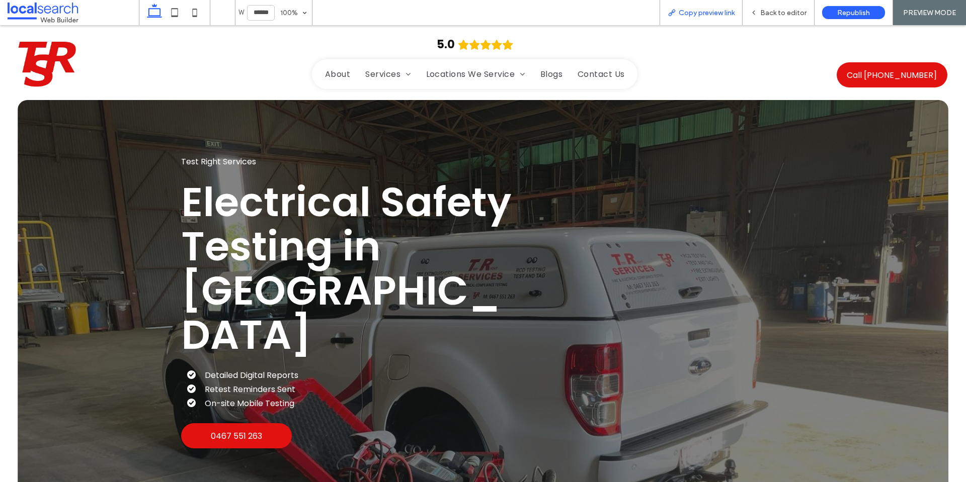
click at [700, 22] on div "Copy preview link" at bounding box center [701, 12] width 83 height 25
click at [706, 12] on span "Copy preview link" at bounding box center [707, 13] width 56 height 9
